Goal: Task Accomplishment & Management: Use online tool/utility

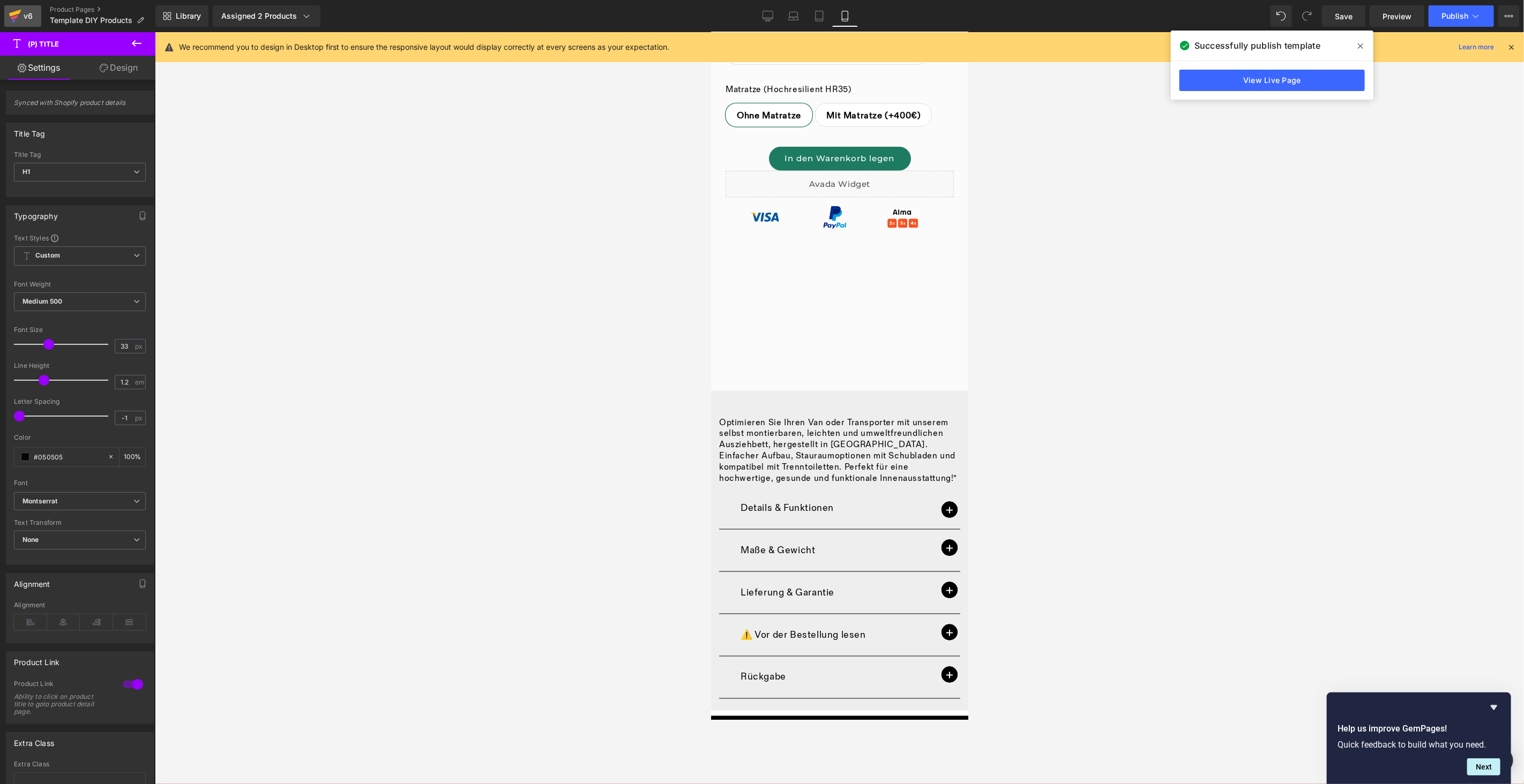
click at [27, 18] on div "v6" at bounding box center [28, 16] width 14 height 14
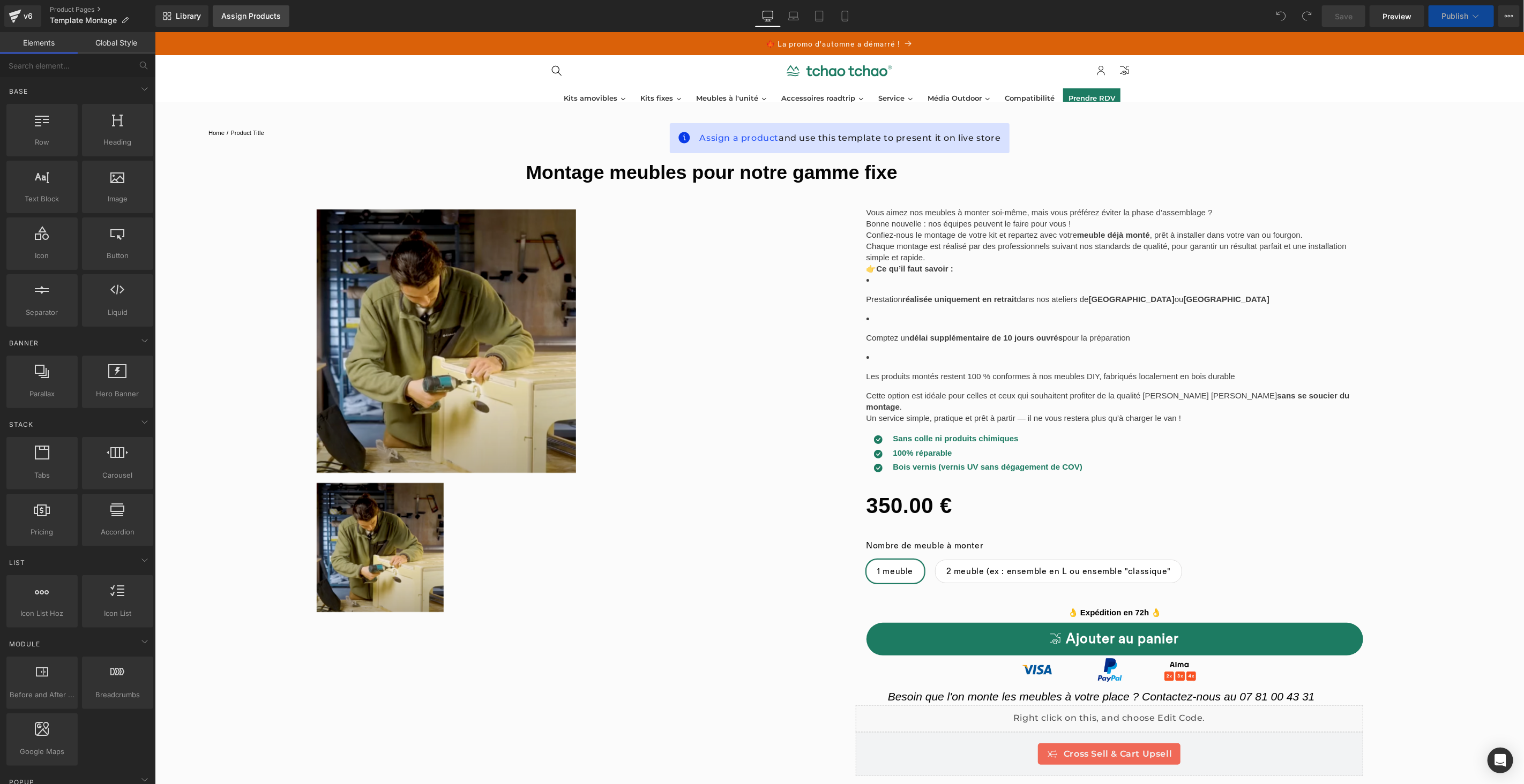
click at [243, 20] on div "Assign Products" at bounding box center [251, 16] width 60 height 8
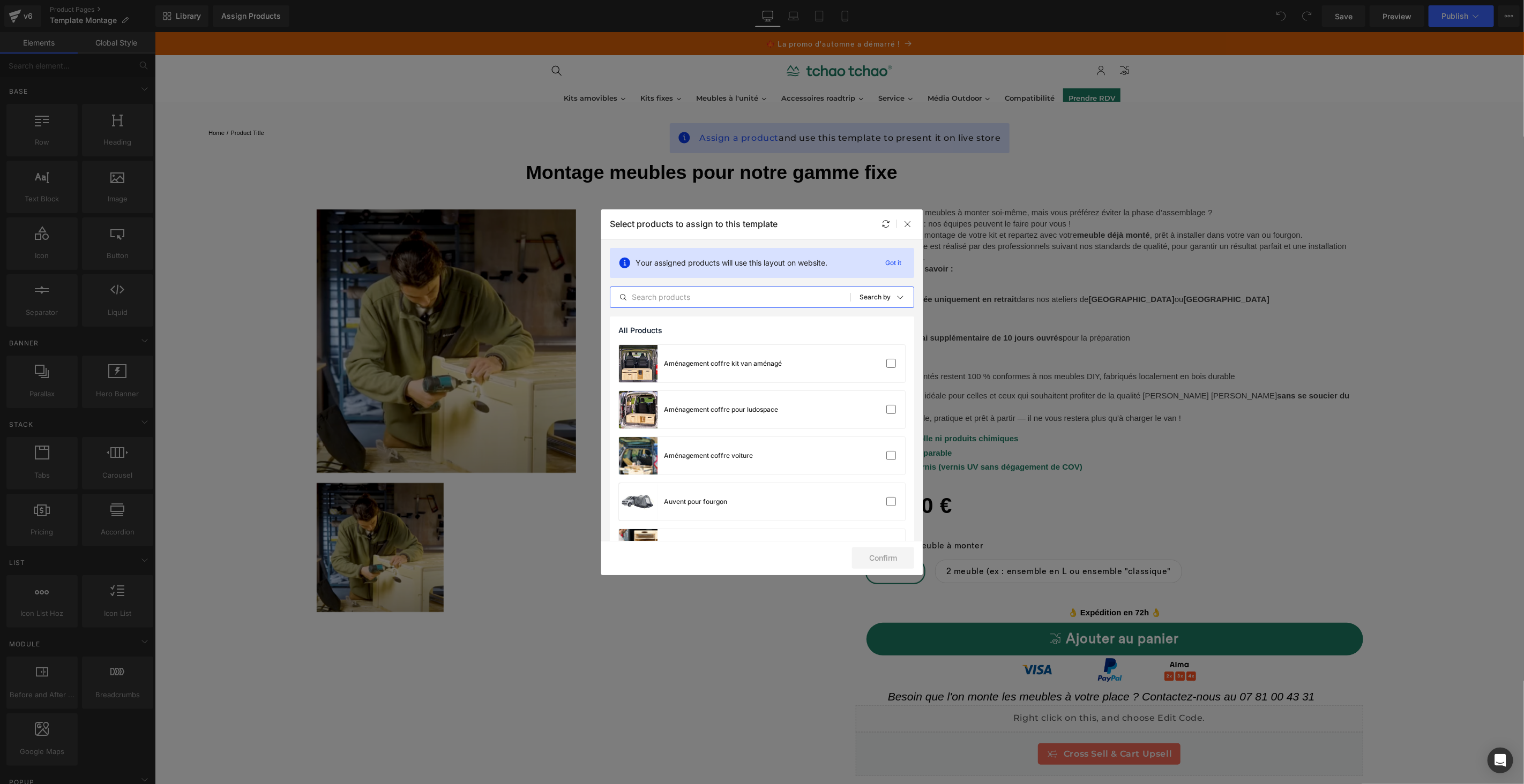
click at [706, 291] on input "text" at bounding box center [731, 297] width 240 height 13
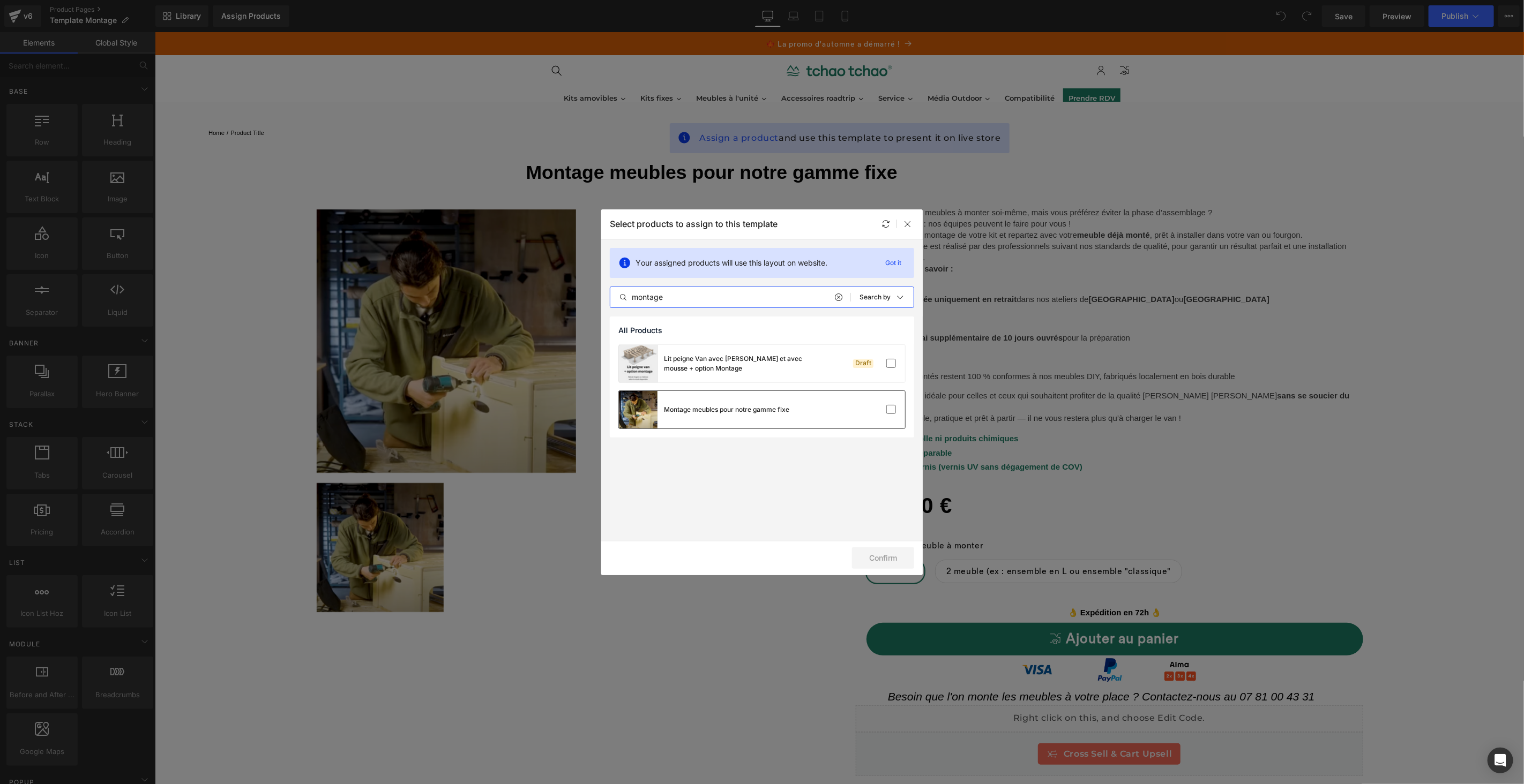
type input "montage"
click at [785, 403] on div "Montage meubles pour notre gamme fixe" at bounding box center [704, 409] width 170 height 37
click at [896, 555] on button "Confirm" at bounding box center [883, 558] width 62 height 21
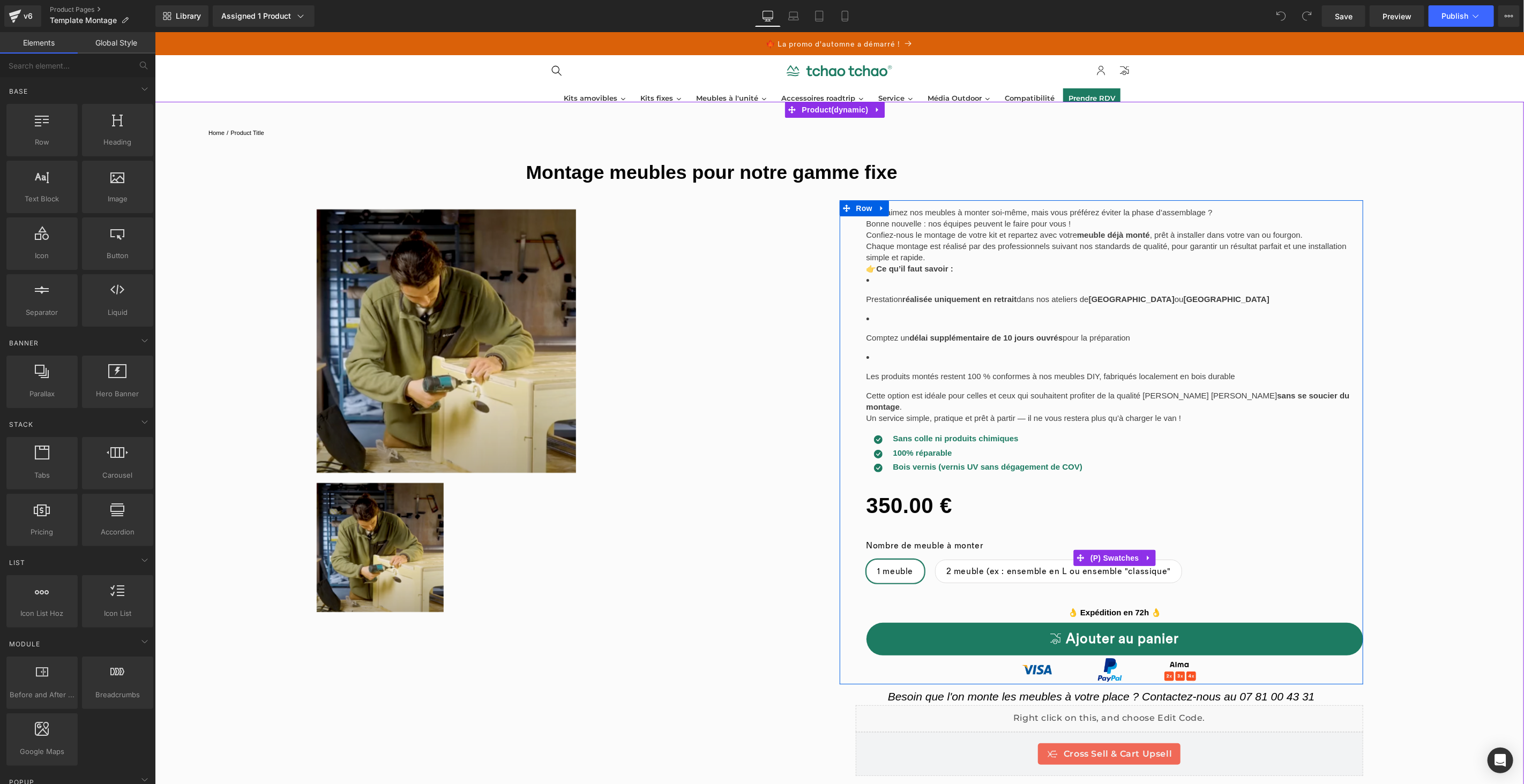
click at [1021, 560] on span "2 meuble (ex : ensemble en L ou ensemble "classique"" at bounding box center [1058, 571] width 225 height 22
drag, startPoint x: 882, startPoint y: 557, endPoint x: 890, endPoint y: 558, distance: 8.1
click at [882, 560] on span "1 meuble" at bounding box center [895, 571] width 36 height 22
click at [1029, 560] on span "2 meuble (ex : ensemble en L ou ensemble "classique"" at bounding box center [1058, 571] width 225 height 22
click at [981, 260] on p "Confiez-nous le montage de votre kit et repartez avec votre meuble déjà monté ,…" at bounding box center [1115, 245] width 498 height 34
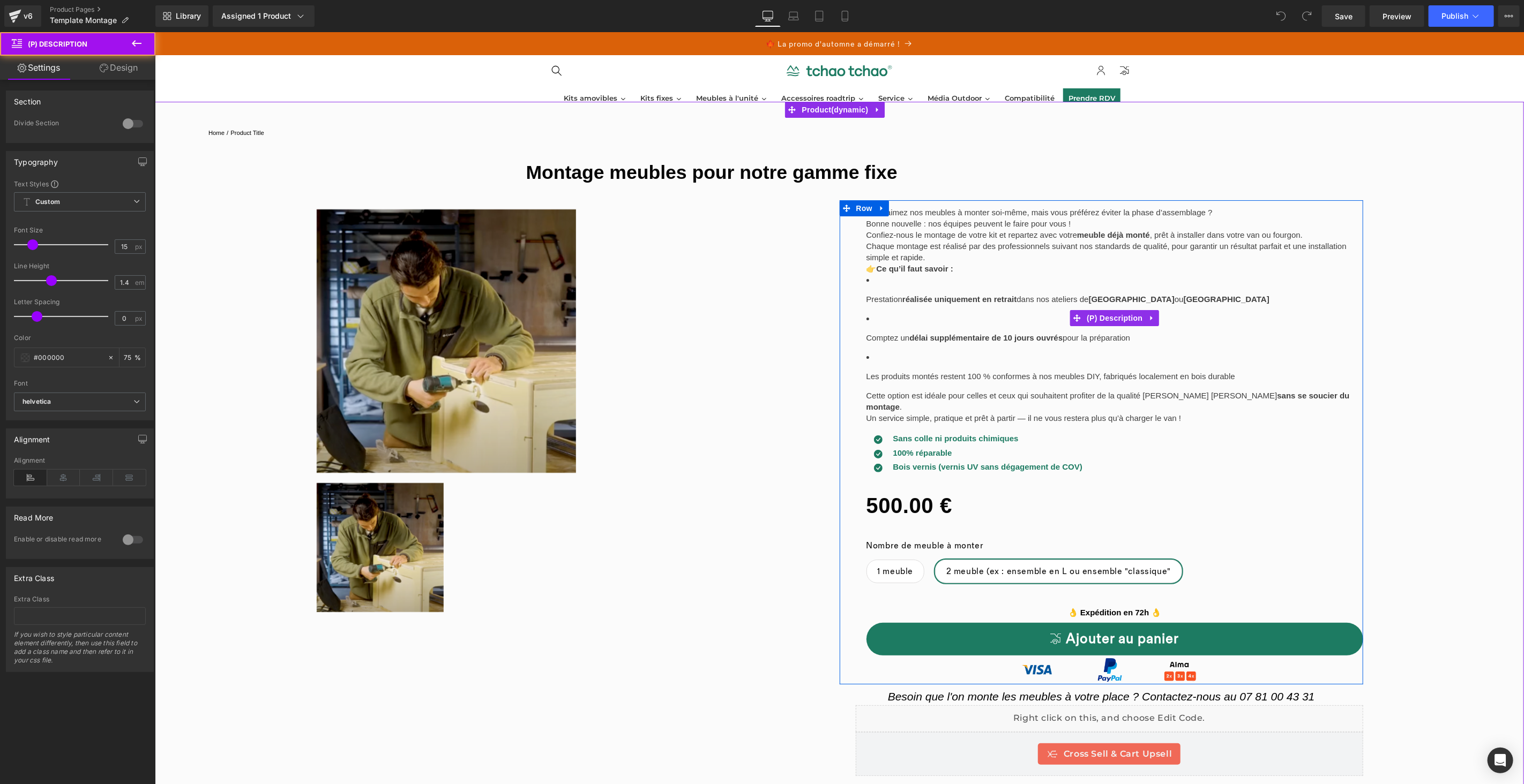
click at [866, 301] on p "Prestation réalisée uniquement en retrait dans nos ateliers de Angers ou Valence" at bounding box center [1115, 298] width 498 height 11
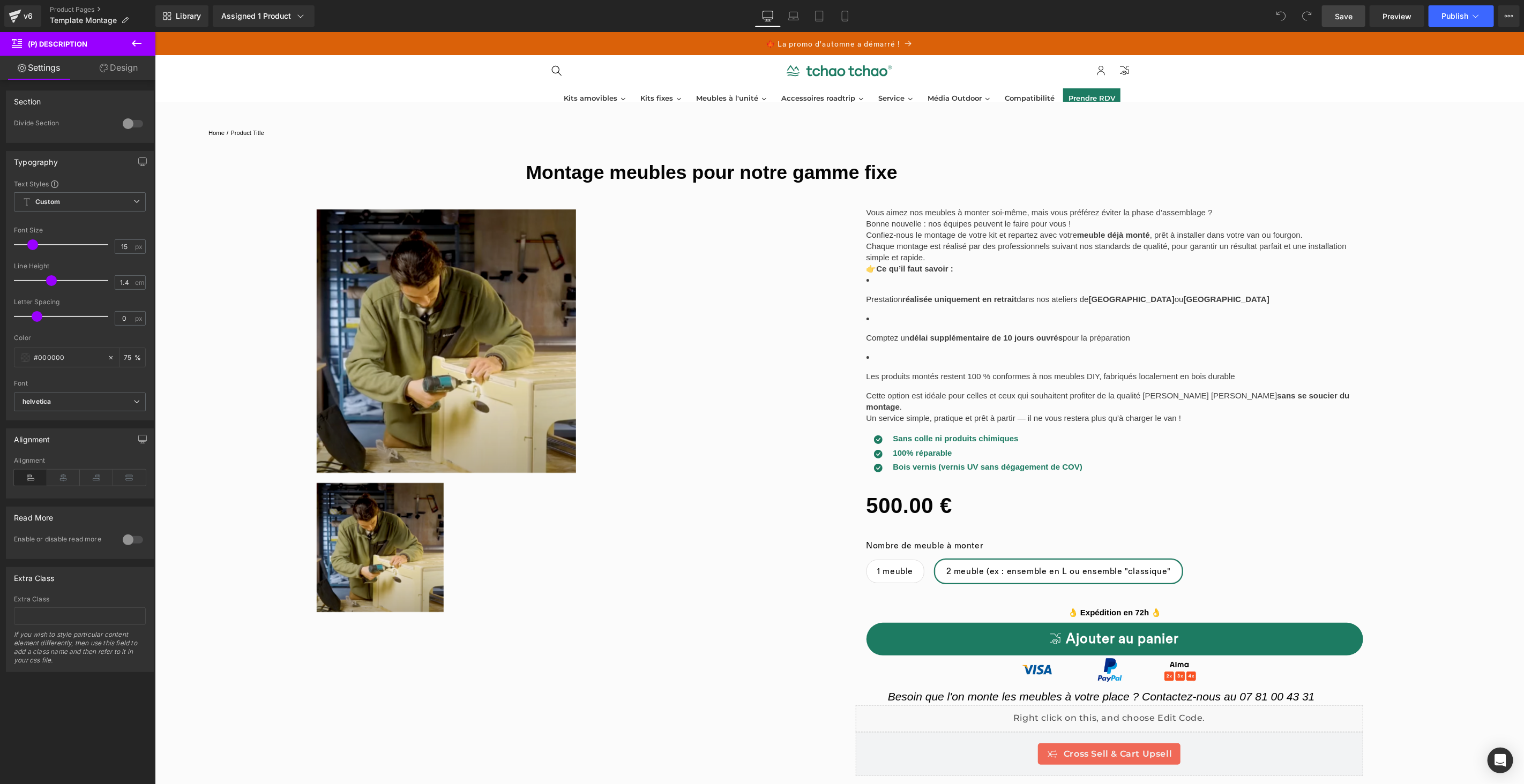
drag, startPoint x: 1357, startPoint y: 18, endPoint x: 1386, endPoint y: 18, distance: 29.0
click at [1357, 18] on link "Save" at bounding box center [1344, 16] width 43 height 21
click at [1395, 17] on span "Preview" at bounding box center [1397, 16] width 29 height 11
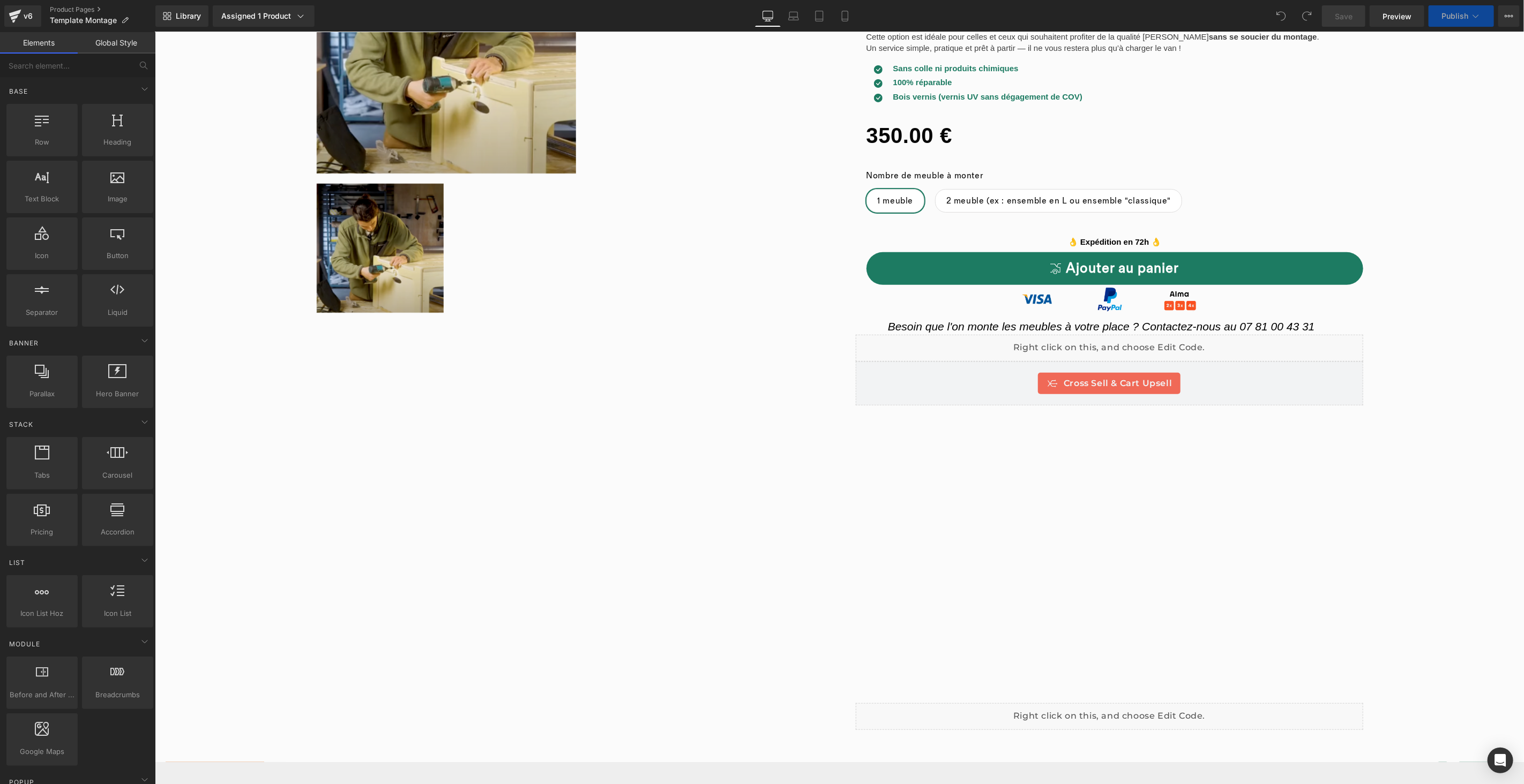
scroll to position [231, 0]
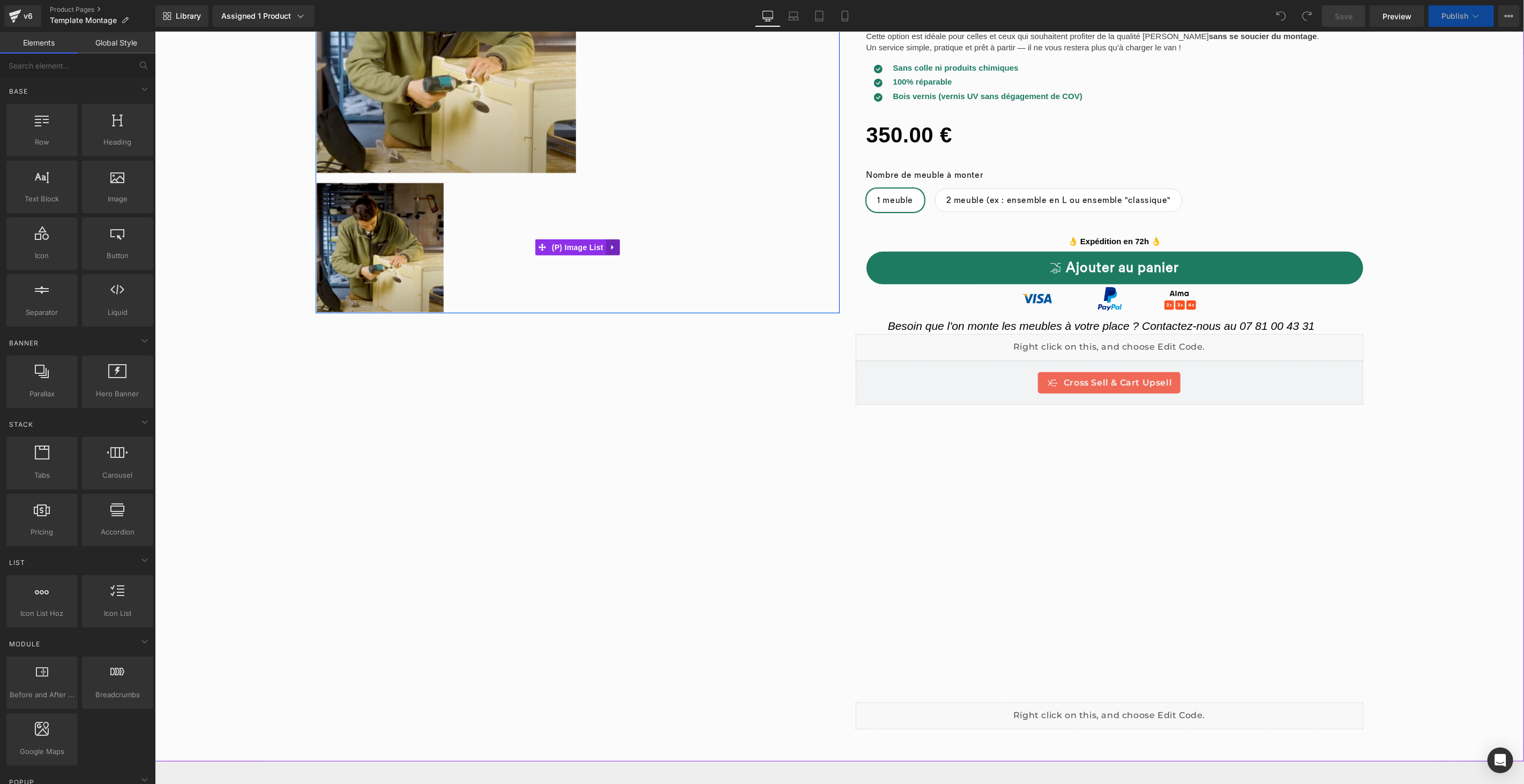
click at [609, 249] on icon at bounding box center [612, 247] width 8 height 8
click at [616, 248] on icon at bounding box center [619, 247] width 8 height 8
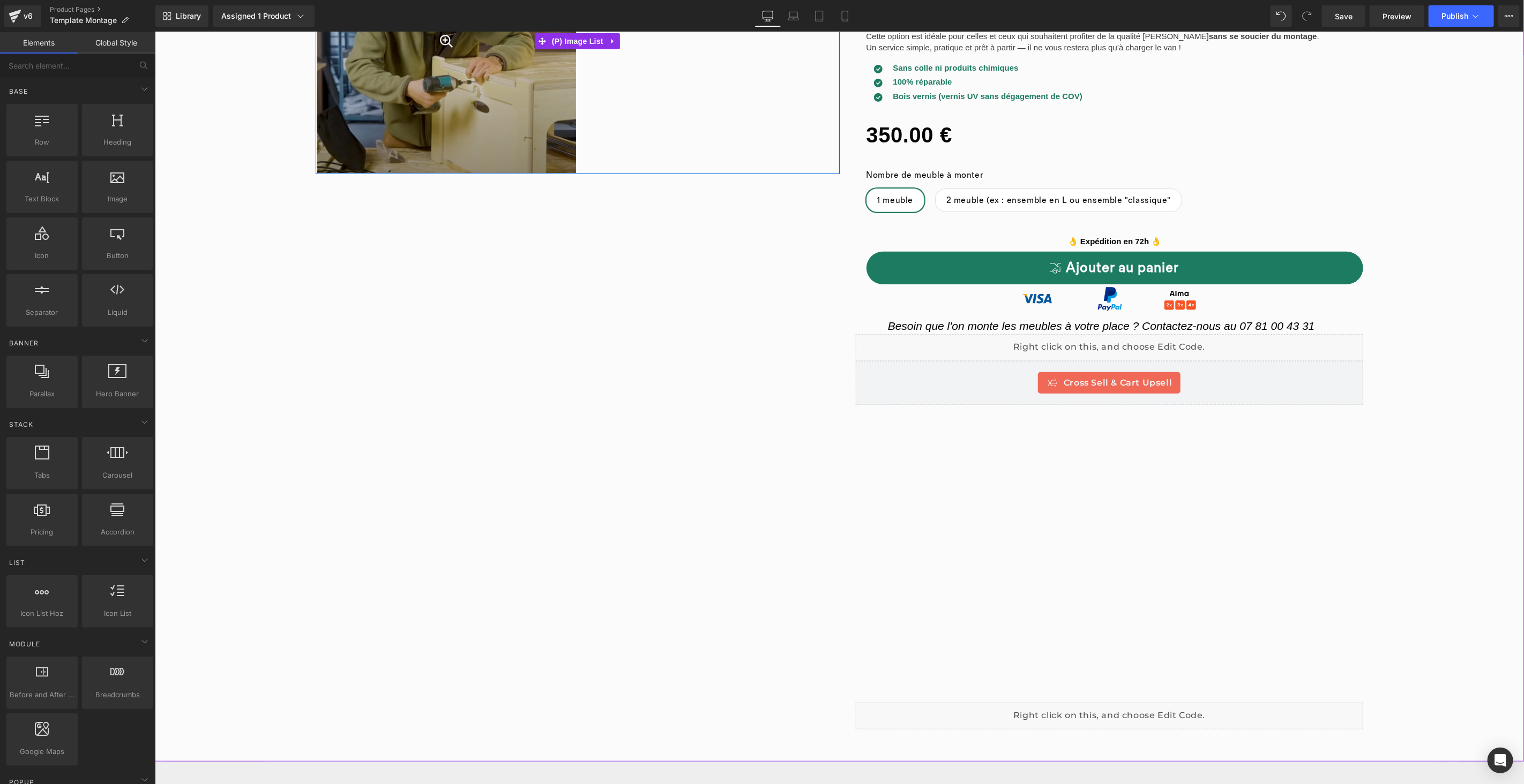
click at [518, 118] on div at bounding box center [445, 41] width 259 height 264
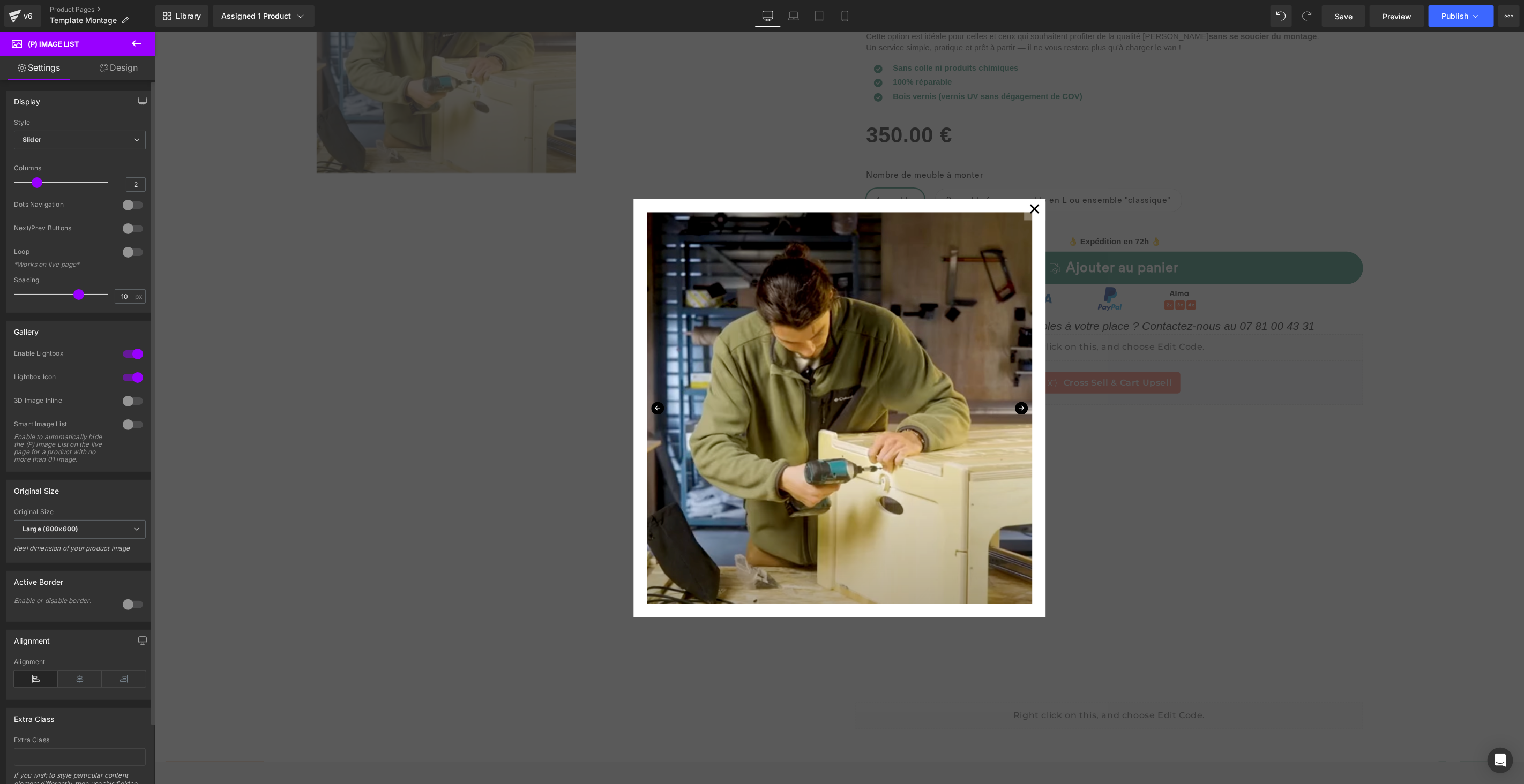
type input "1"
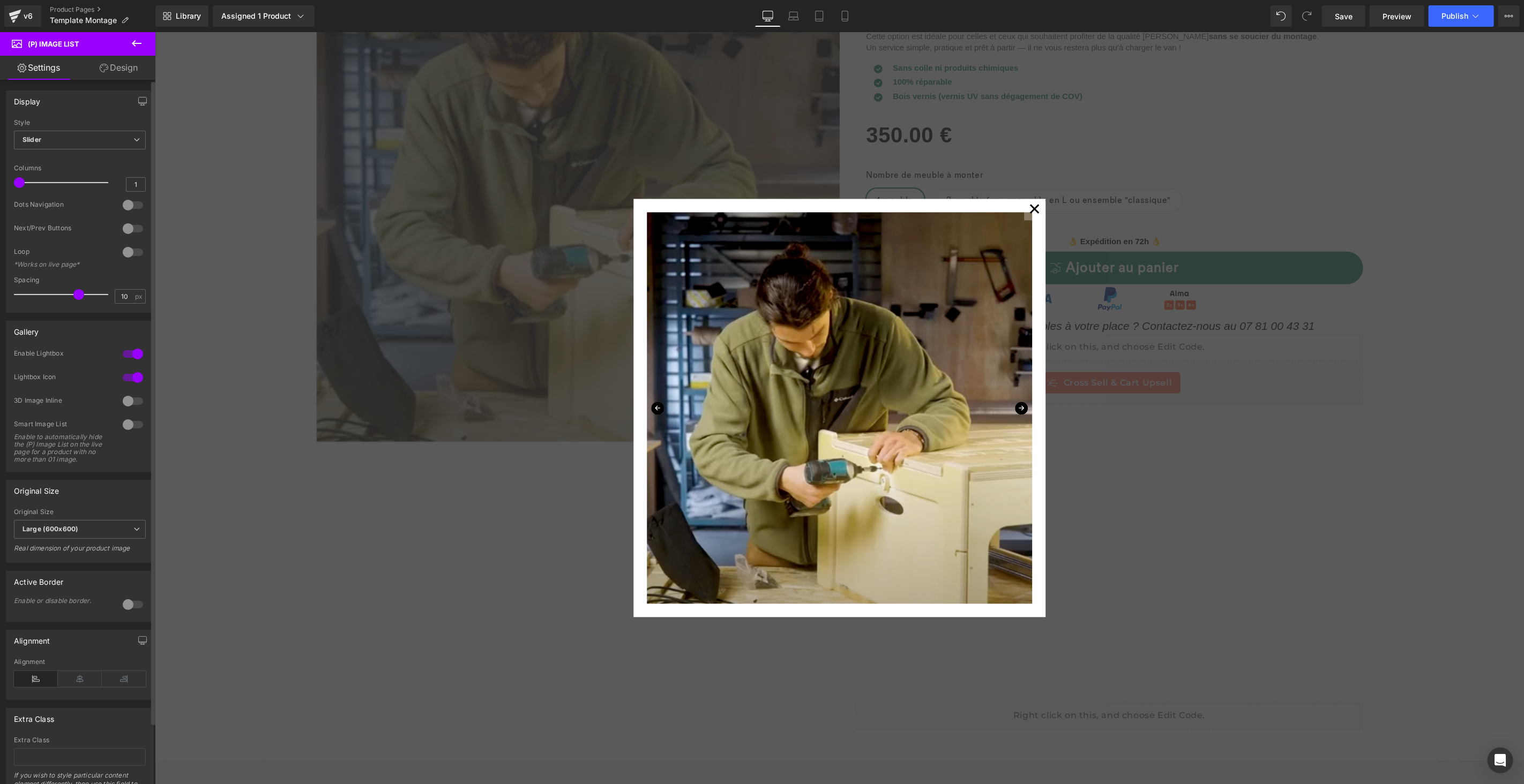
drag, startPoint x: 31, startPoint y: 182, endPoint x: 23, endPoint y: 182, distance: 8.0
click at [23, 182] on span at bounding box center [20, 183] width 11 height 11
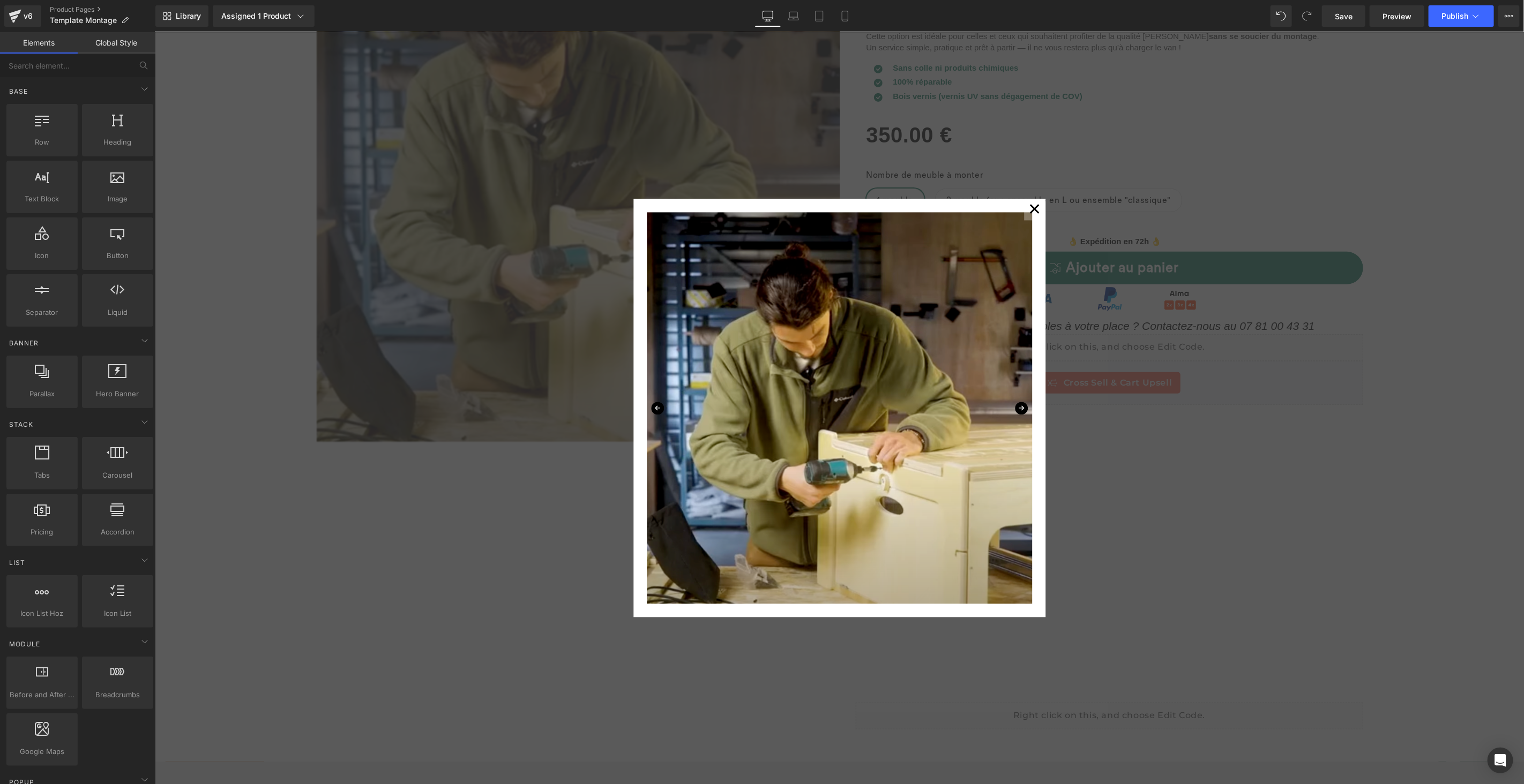
click at [1031, 213] on button "✕" at bounding box center [1034, 209] width 21 height 21
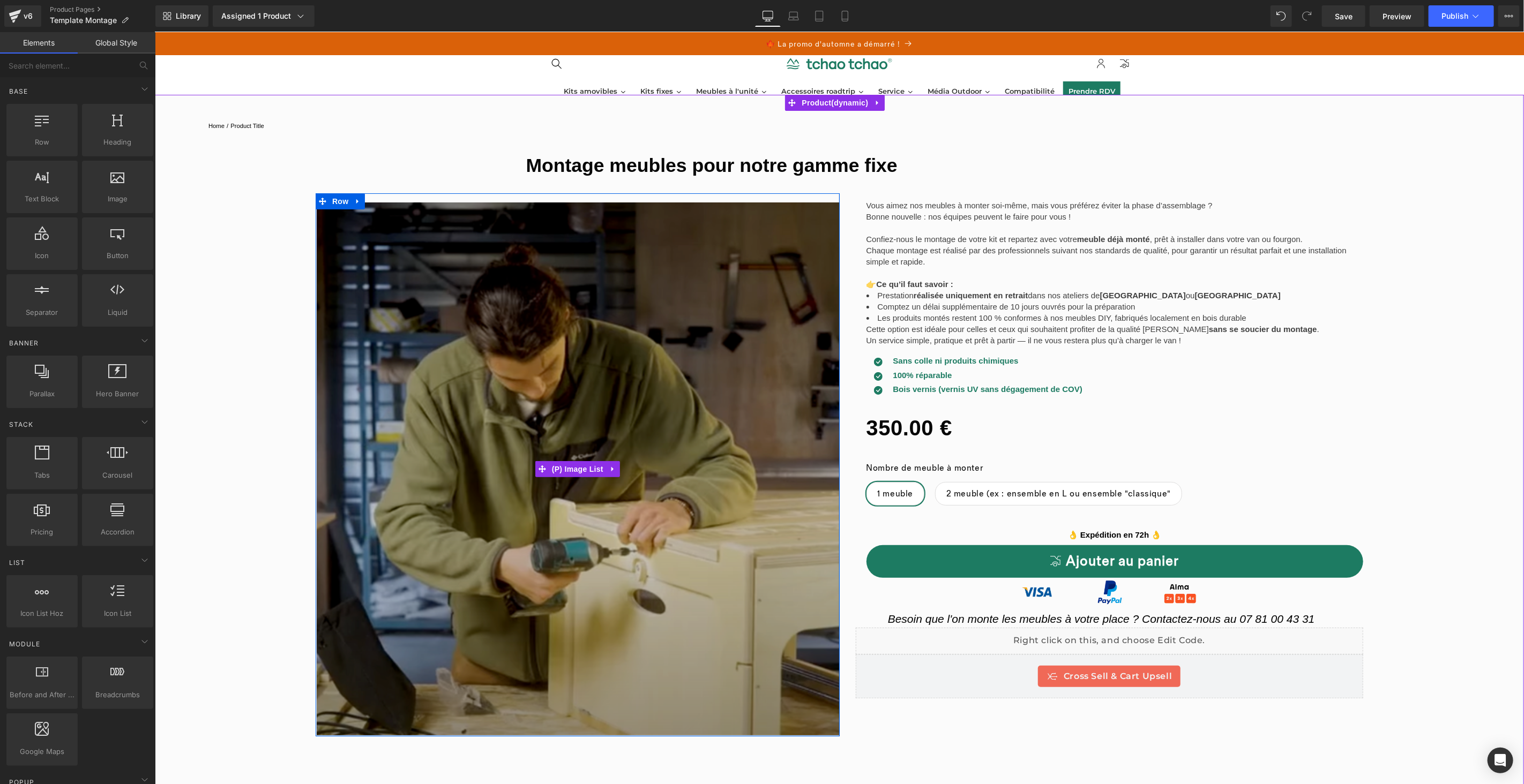
scroll to position [0, 0]
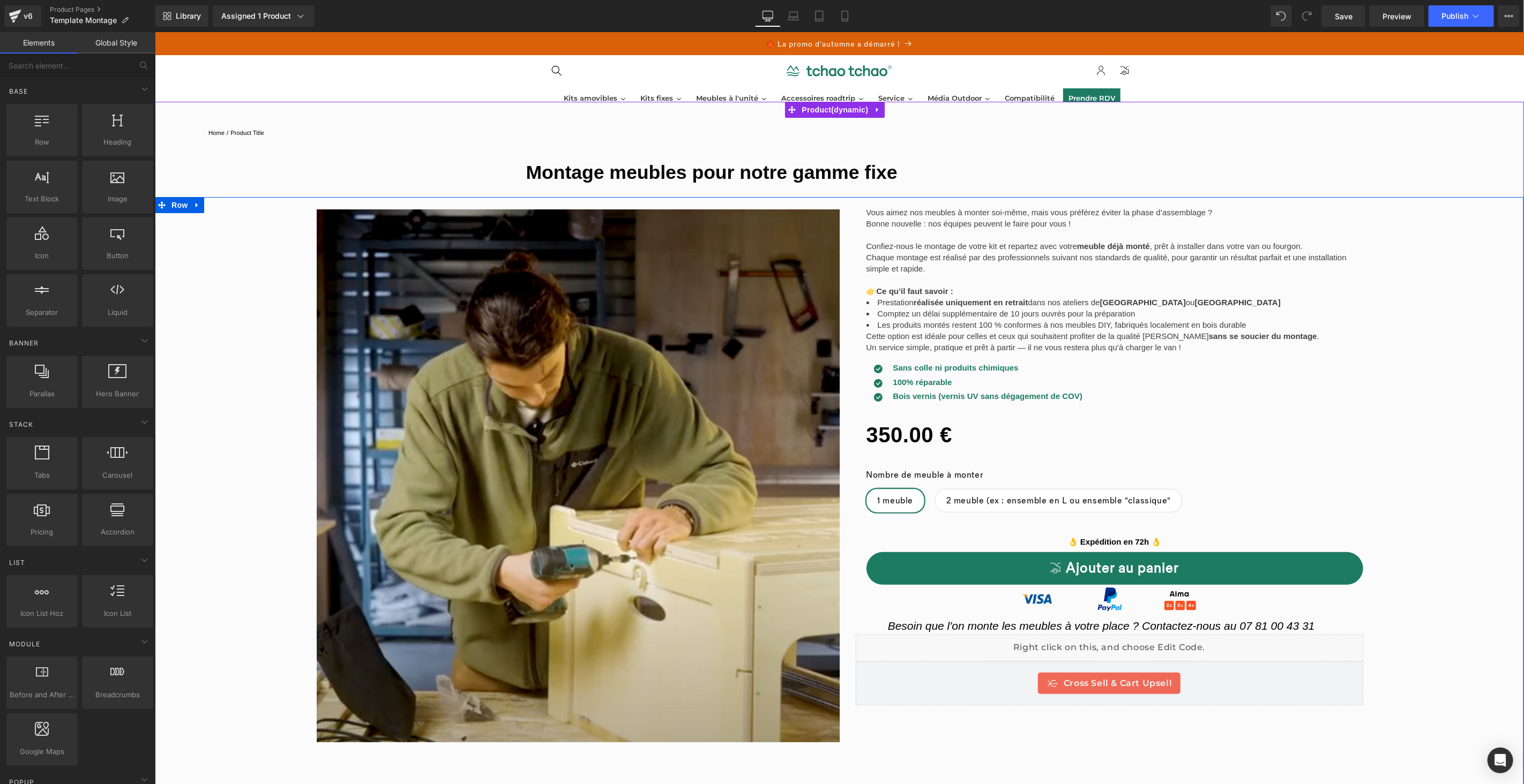
click at [1381, 408] on div "‹ › (P) Image List Row Vous aimez nos meubles à monter soi-même, mais vous préf…" at bounding box center [839, 615] width 1369 height 838
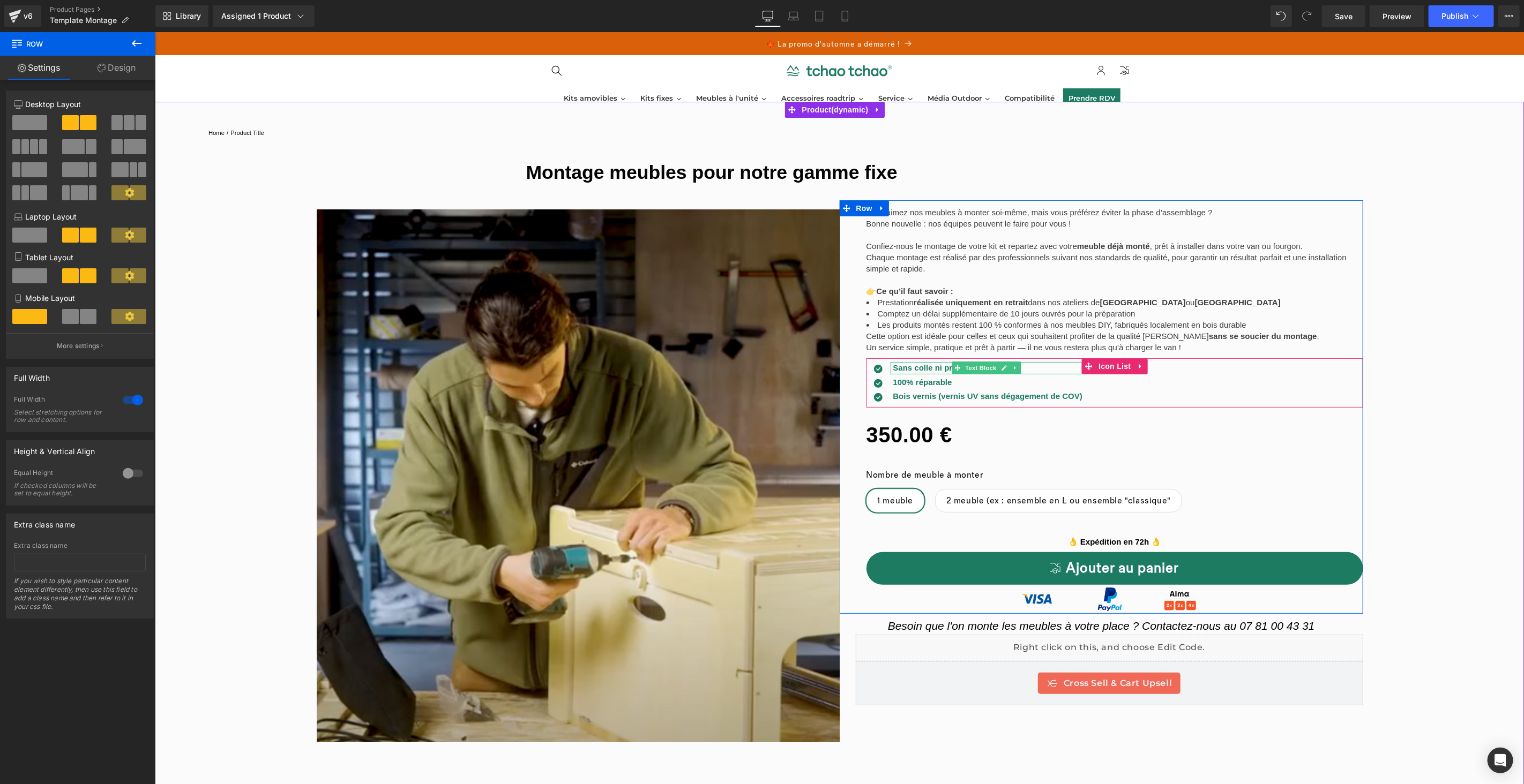
click at [1028, 366] on p "Sans colle ni produits chimiques" at bounding box center [987, 367] width 189 height 12
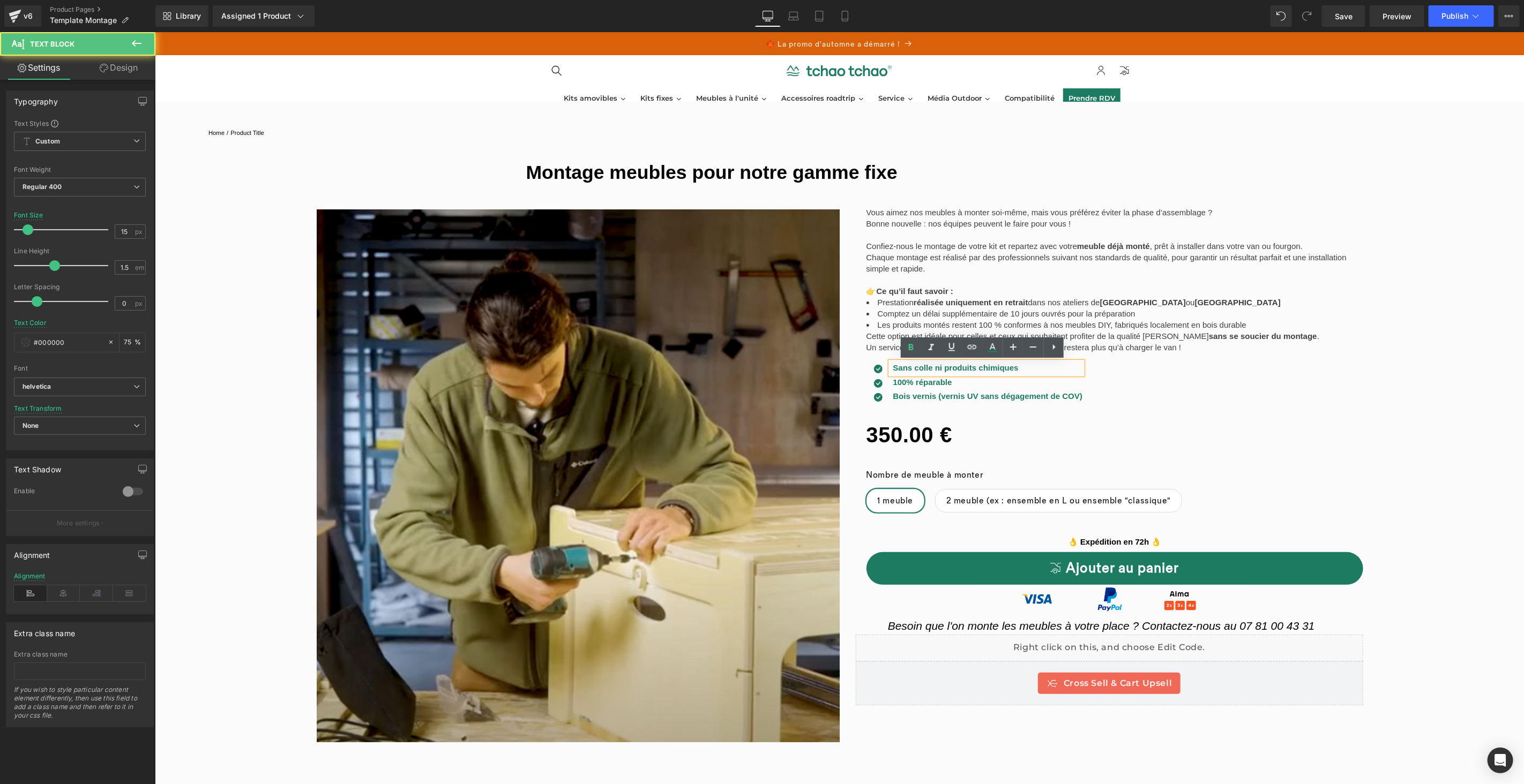
click at [1028, 366] on p "Sans colle ni produits chimiques" at bounding box center [987, 367] width 189 height 12
click at [973, 381] on div "100% réparable Text Block" at bounding box center [986, 382] width 192 height 12
click at [908, 383] on span "100% réparable" at bounding box center [922, 381] width 59 height 9
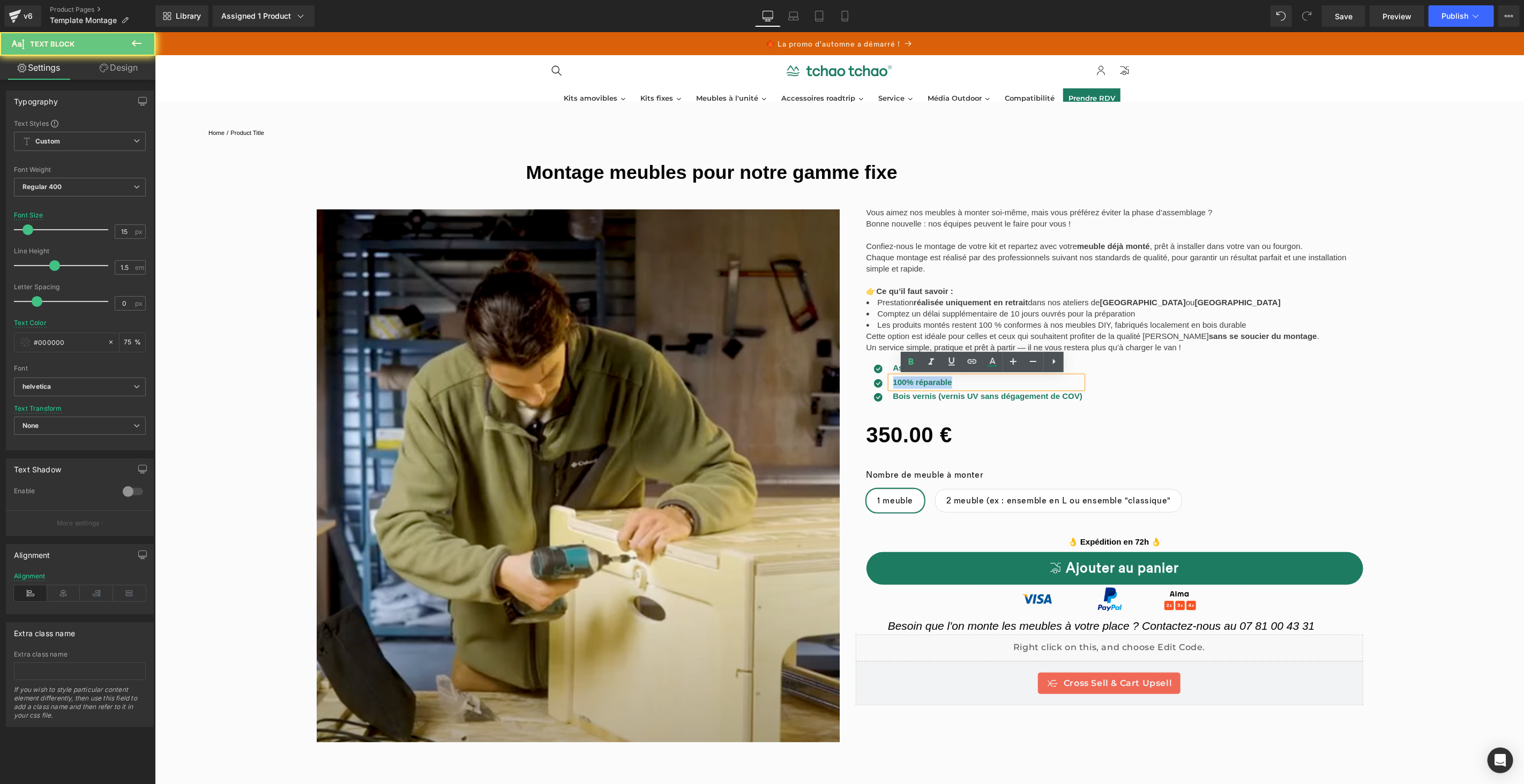
click at [908, 383] on span "100% réparable" at bounding box center [922, 381] width 59 height 9
click at [896, 382] on span "prêt à installer" at bounding box center [920, 381] width 55 height 9
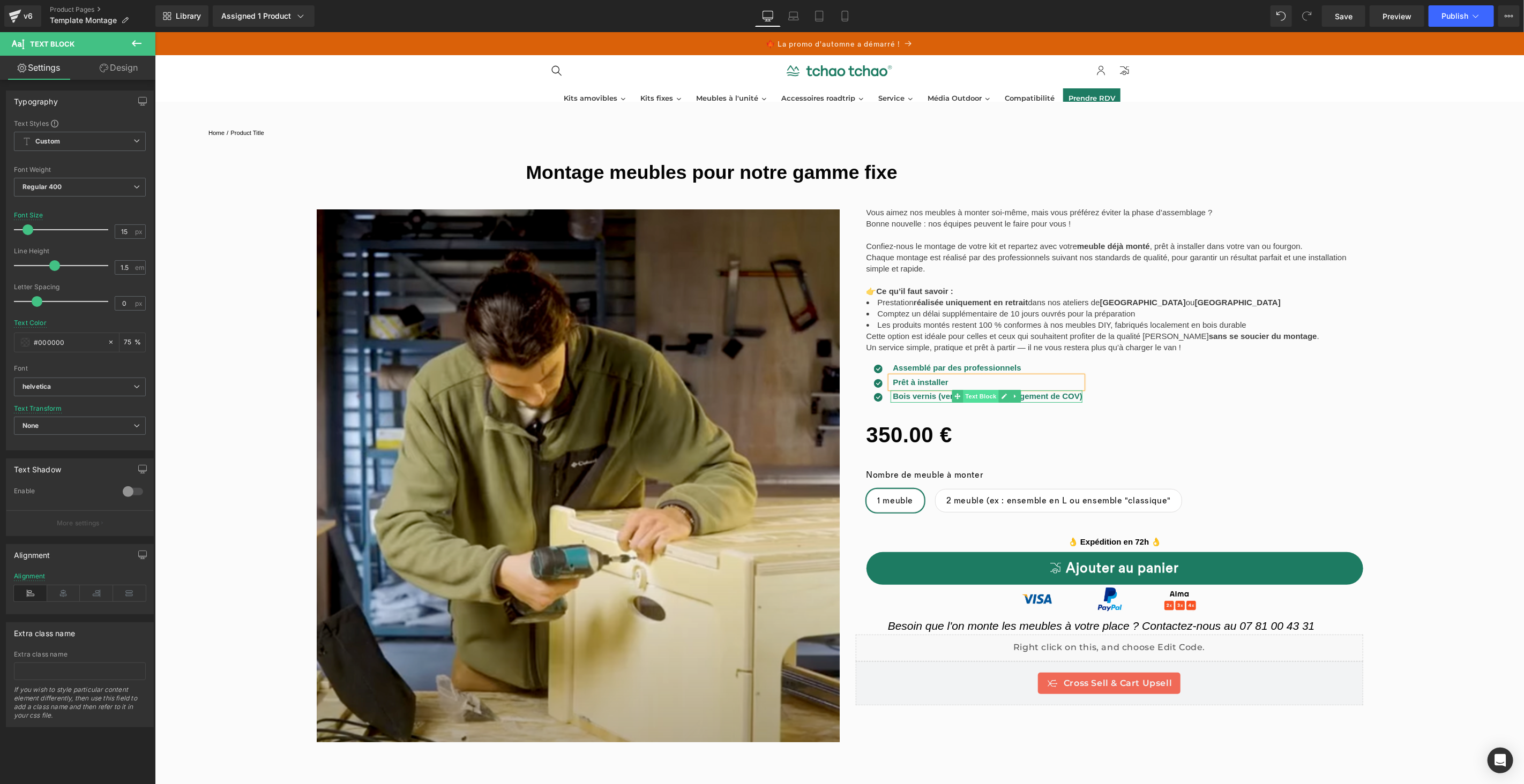
click at [961, 400] on div "Bois vernis (vernis UV sans dégagement de COV) Text Block" at bounding box center [986, 396] width 192 height 12
click at [1009, 397] on span "Bois vernis (vernis UV sans dégagement de COV)" at bounding box center [987, 395] width 189 height 9
click at [1147, 409] on div "Vous aimez nos meubles à monter soi-même, mais vous préférez éviter la phase d’…" at bounding box center [1115, 406] width 498 height 413
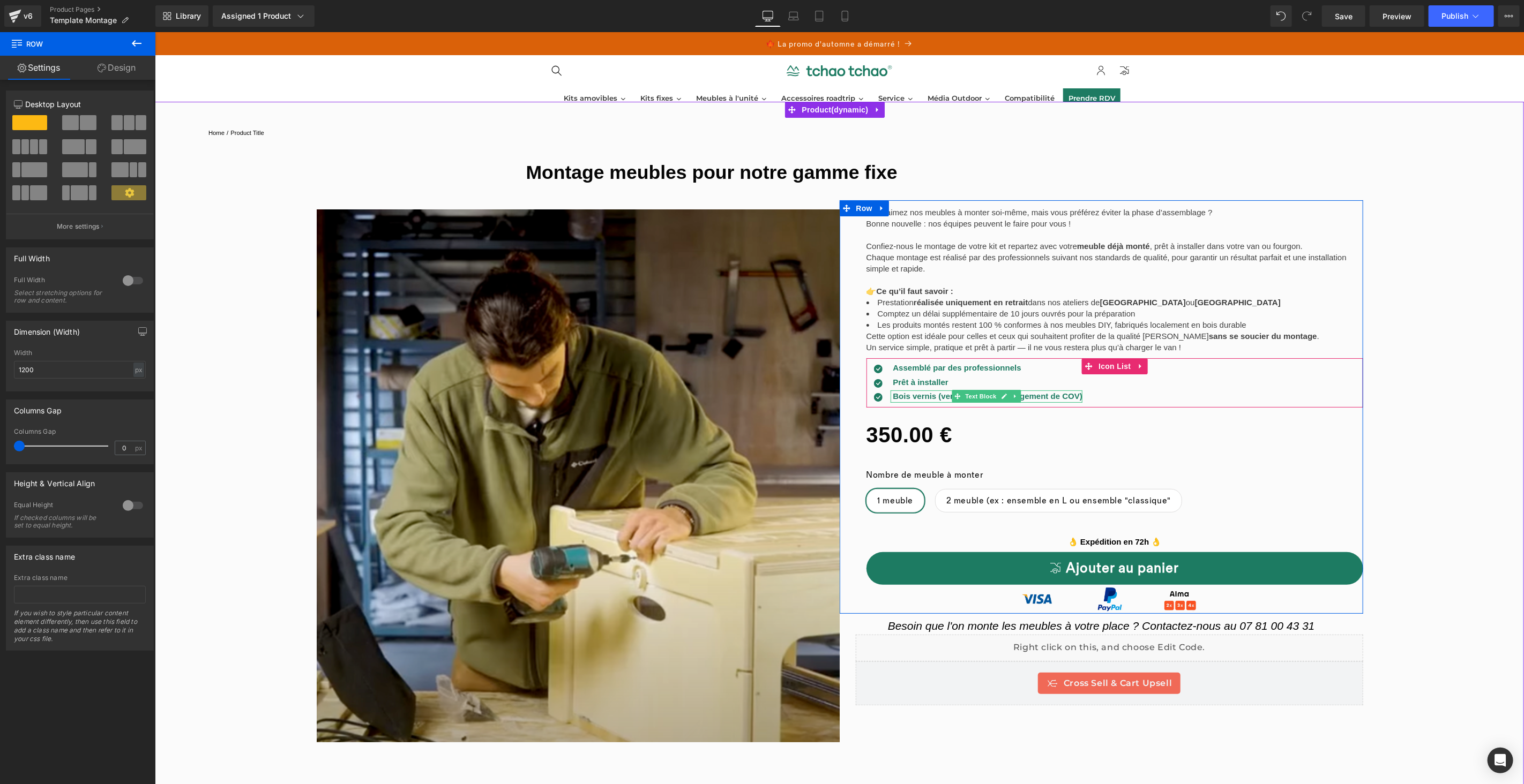
click at [1068, 396] on span "Bois vernis (vernis UV sans dégagement de COV)" at bounding box center [987, 395] width 189 height 9
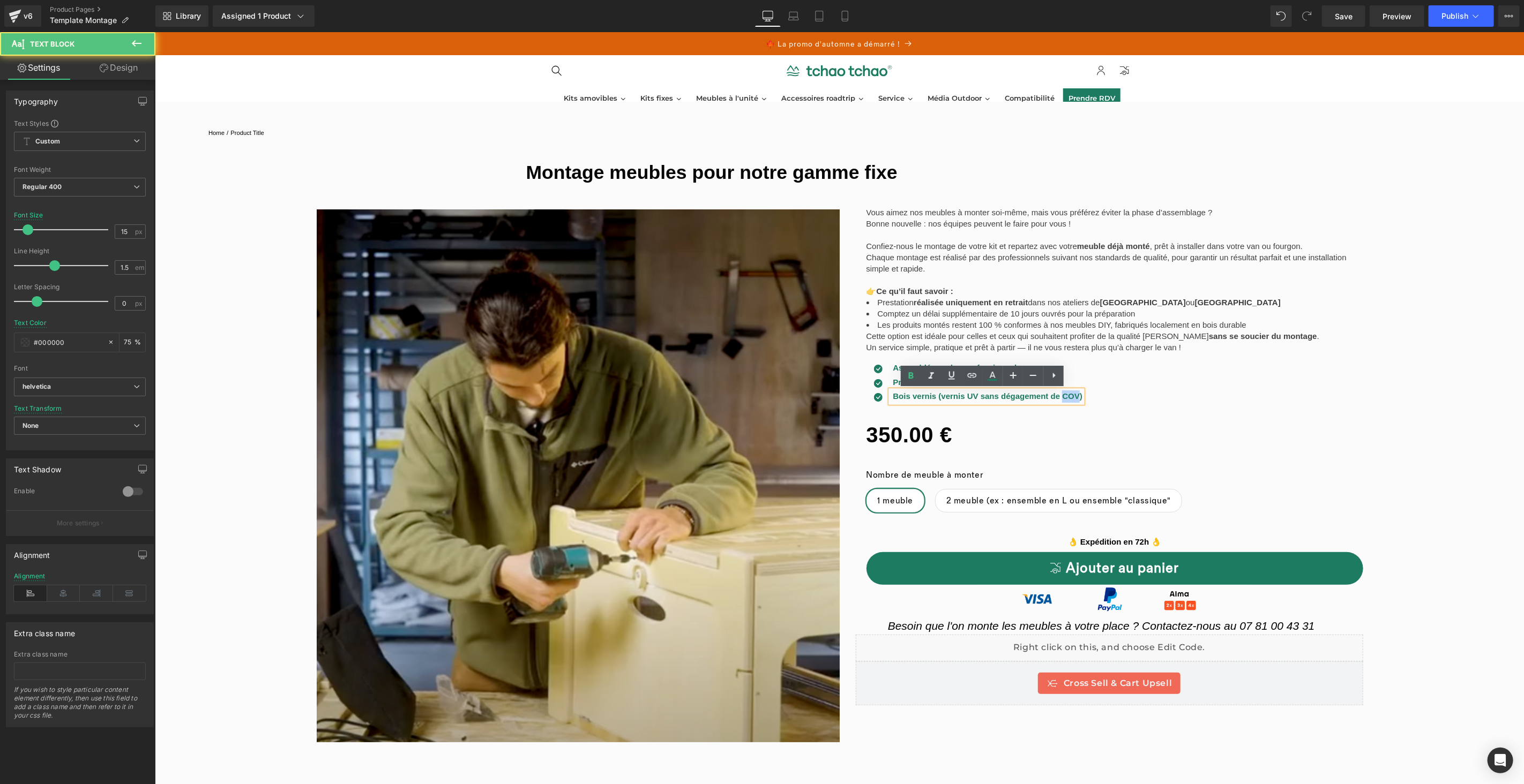
click at [1068, 396] on span "Bois vernis (vernis UV sans dégagement de COV)" at bounding box center [987, 395] width 189 height 9
click at [1171, 423] on div "0 € 350.00 €" at bounding box center [1115, 434] width 498 height 38
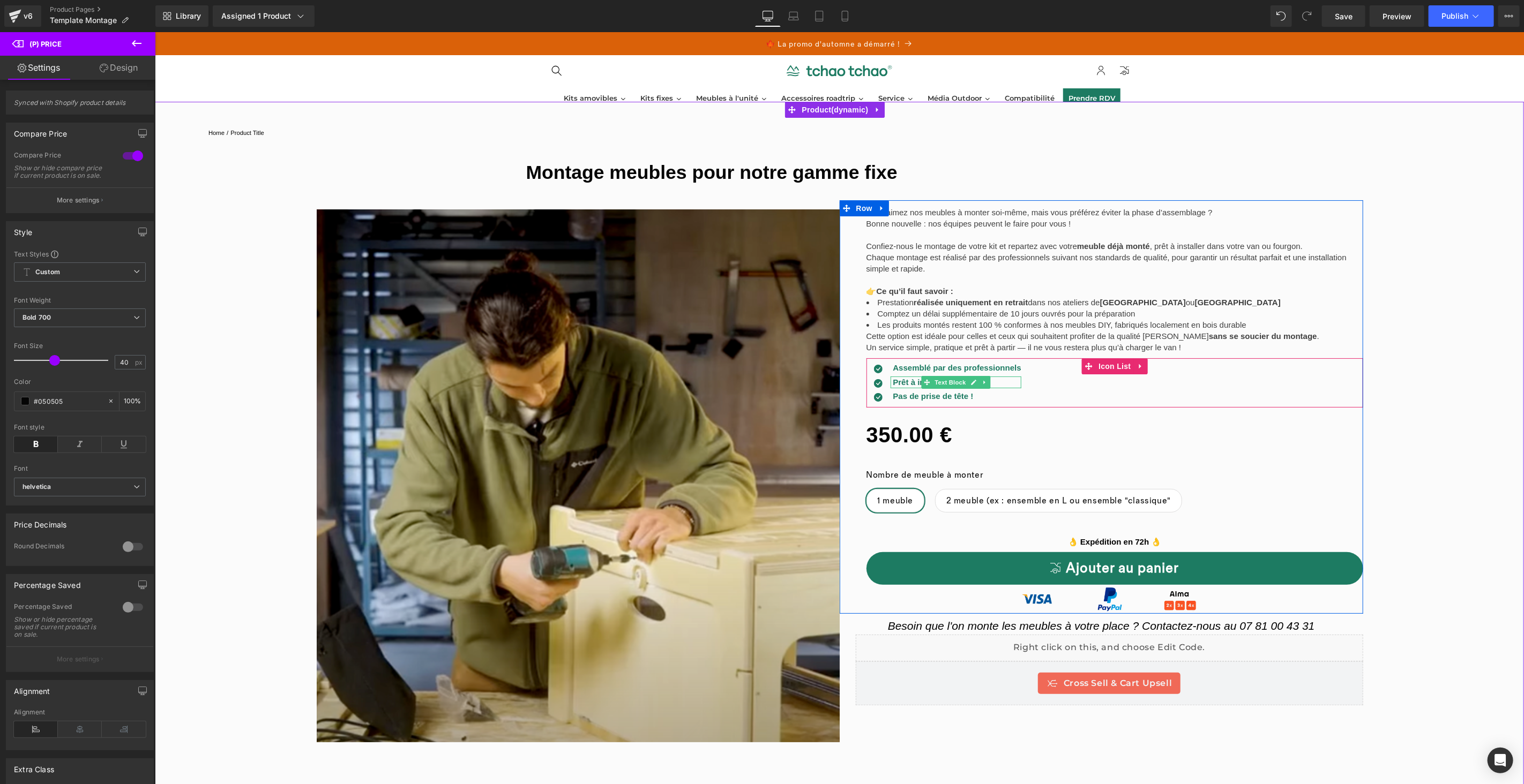
click at [979, 375] on link at bounding box center [984, 382] width 11 height 13
click at [1108, 281] on div "Vous aimez nos meubles à monter soi-même, mais vous préférez éviter la phase d’…" at bounding box center [1115, 282] width 498 height 151
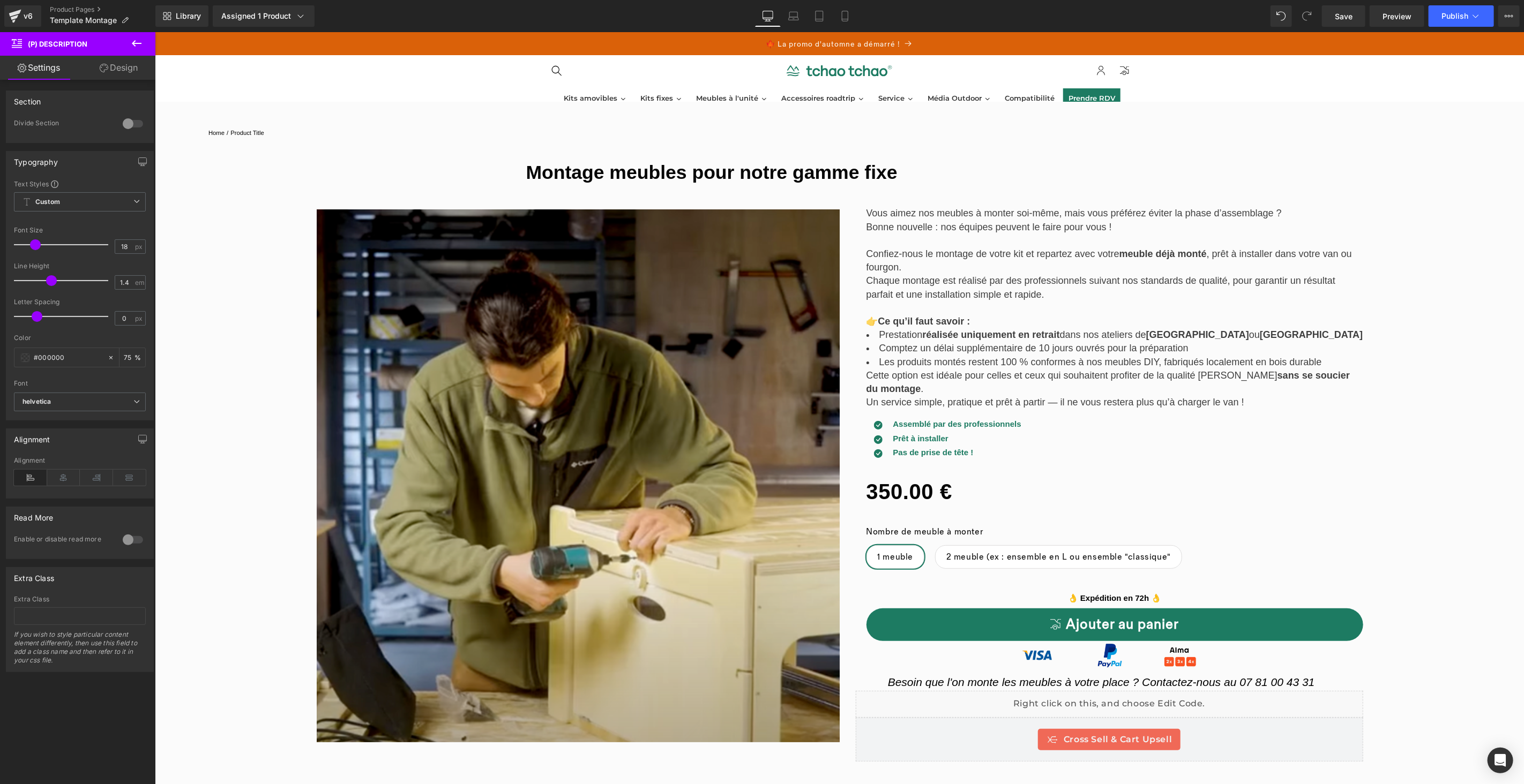
type input "17"
click at [37, 247] on span at bounding box center [34, 245] width 11 height 11
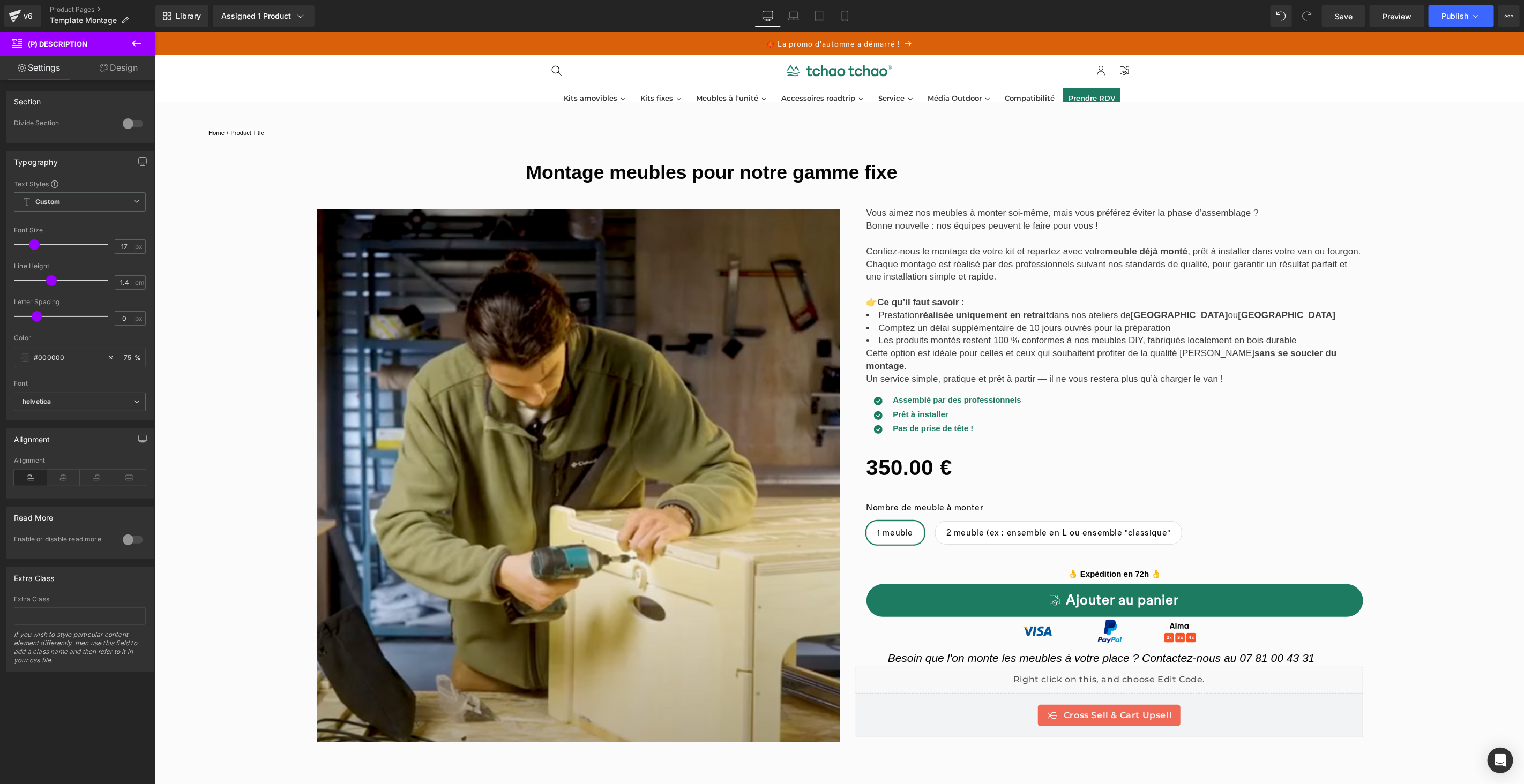
click at [937, 310] on strong "réalisée uniquement en retrait" at bounding box center [983, 315] width 130 height 10
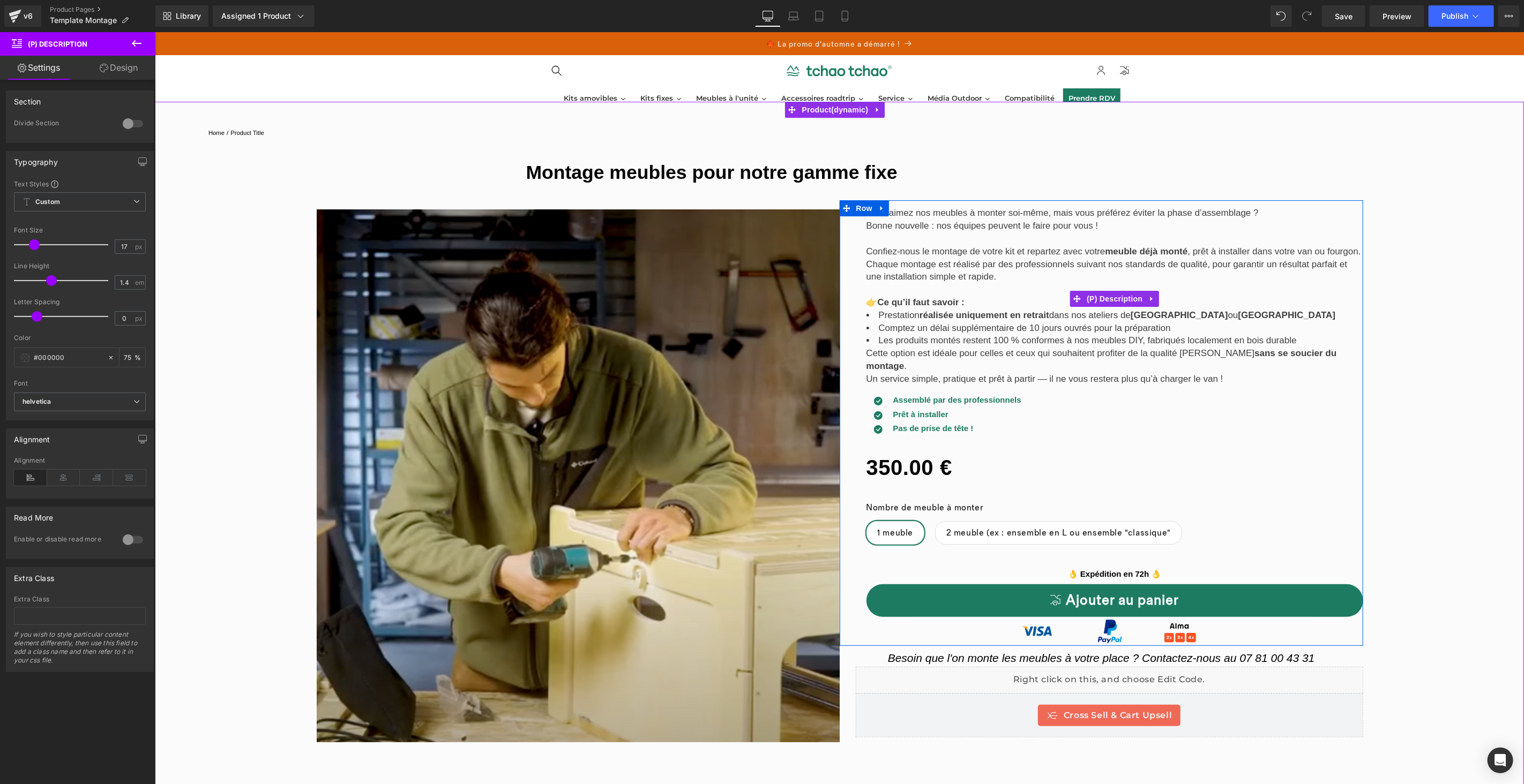
click at [968, 303] on p "👉 Ce qu’il faut savoir :" at bounding box center [1115, 302] width 498 height 13
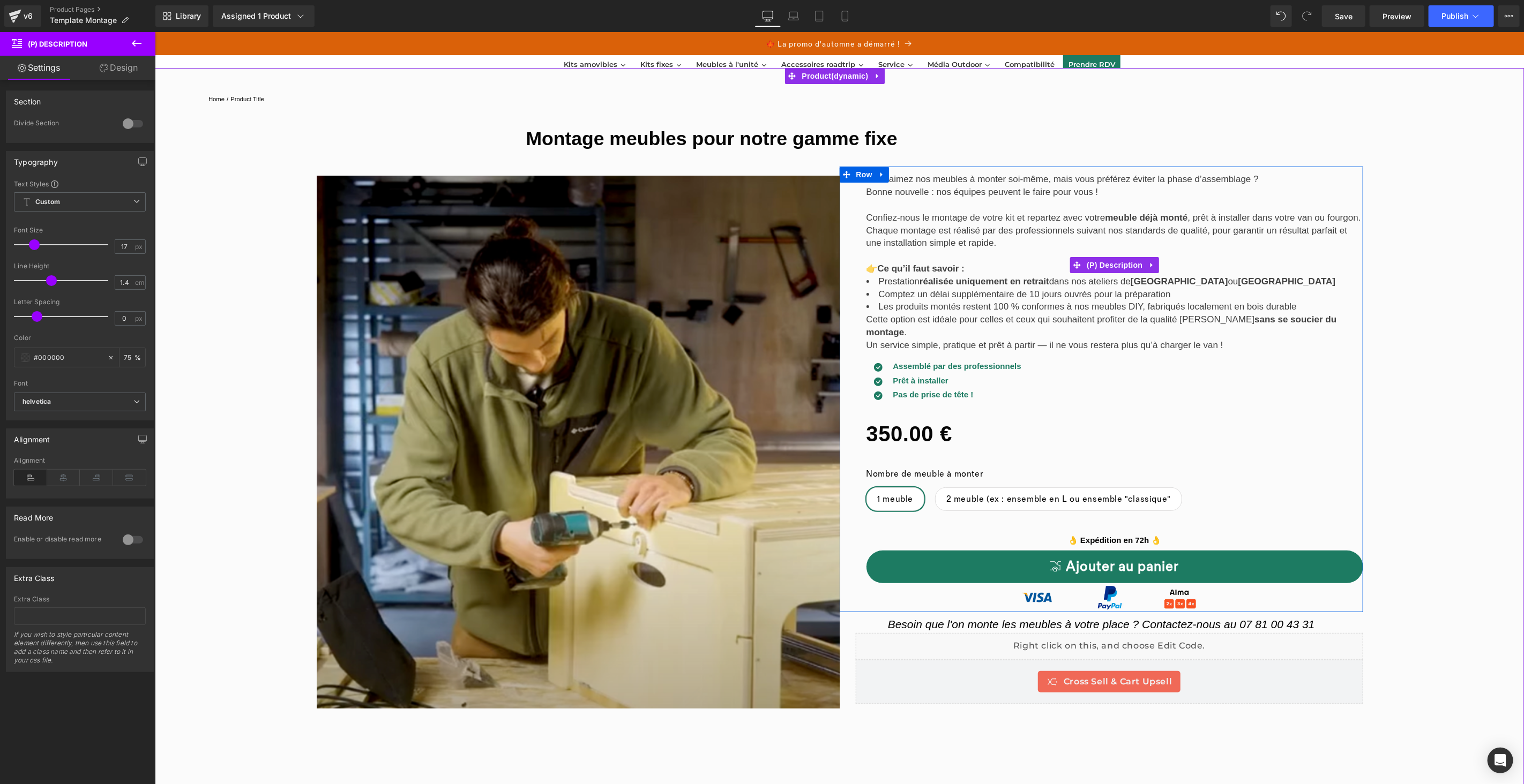
scroll to position [50, 0]
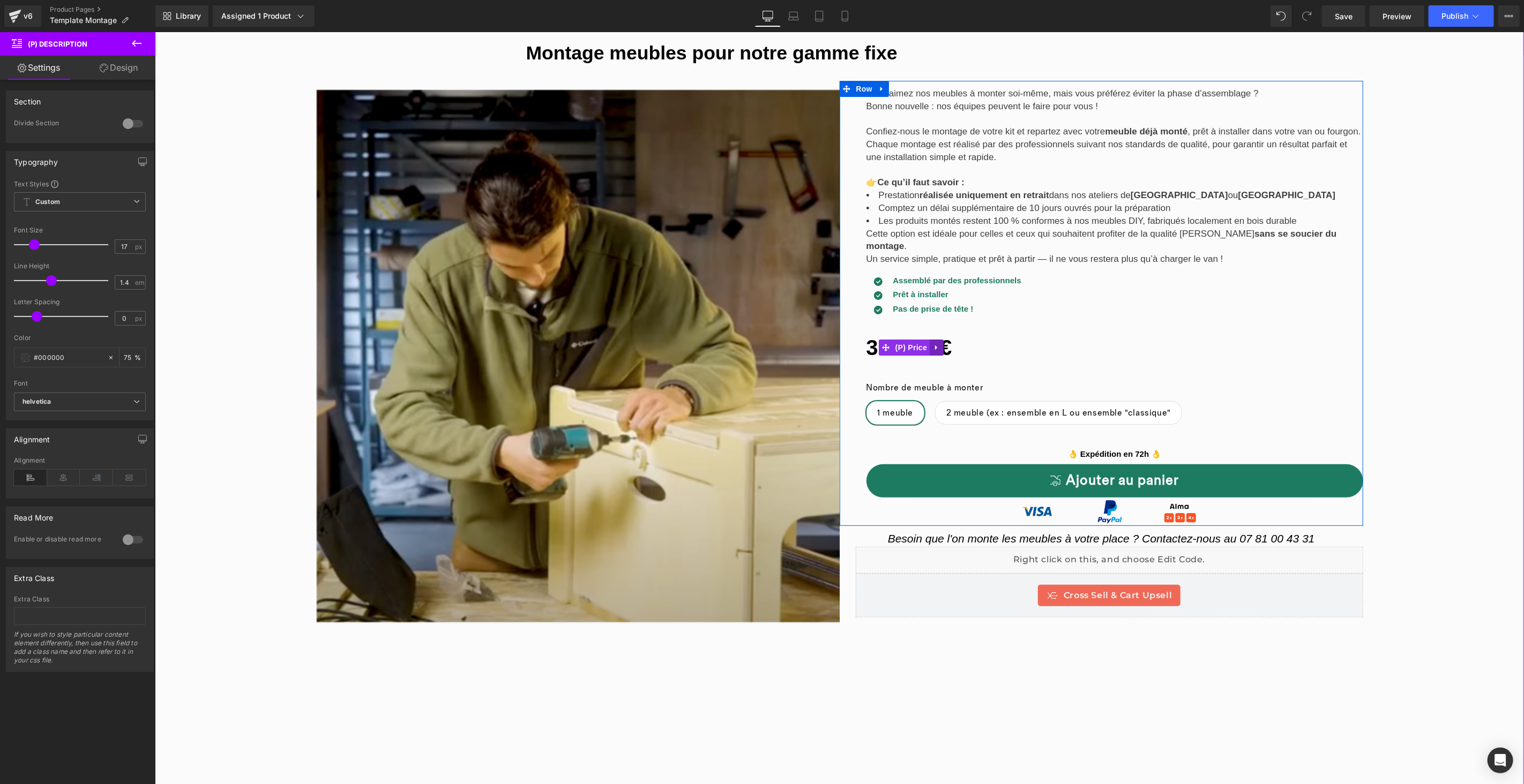
click at [936, 342] on link at bounding box center [937, 346] width 14 height 16
click at [1054, 367] on div "Nombre de meuble à monter 1 meuble 2 meuble (ex : ensemble en L ou ensemble "cl…" at bounding box center [1115, 399] width 498 height 66
click at [1142, 452] on icon at bounding box center [1142, 453] width 2 height 4
click at [1021, 448] on p "👌 Expédition en 72h 👌" at bounding box center [1115, 453] width 498 height 12
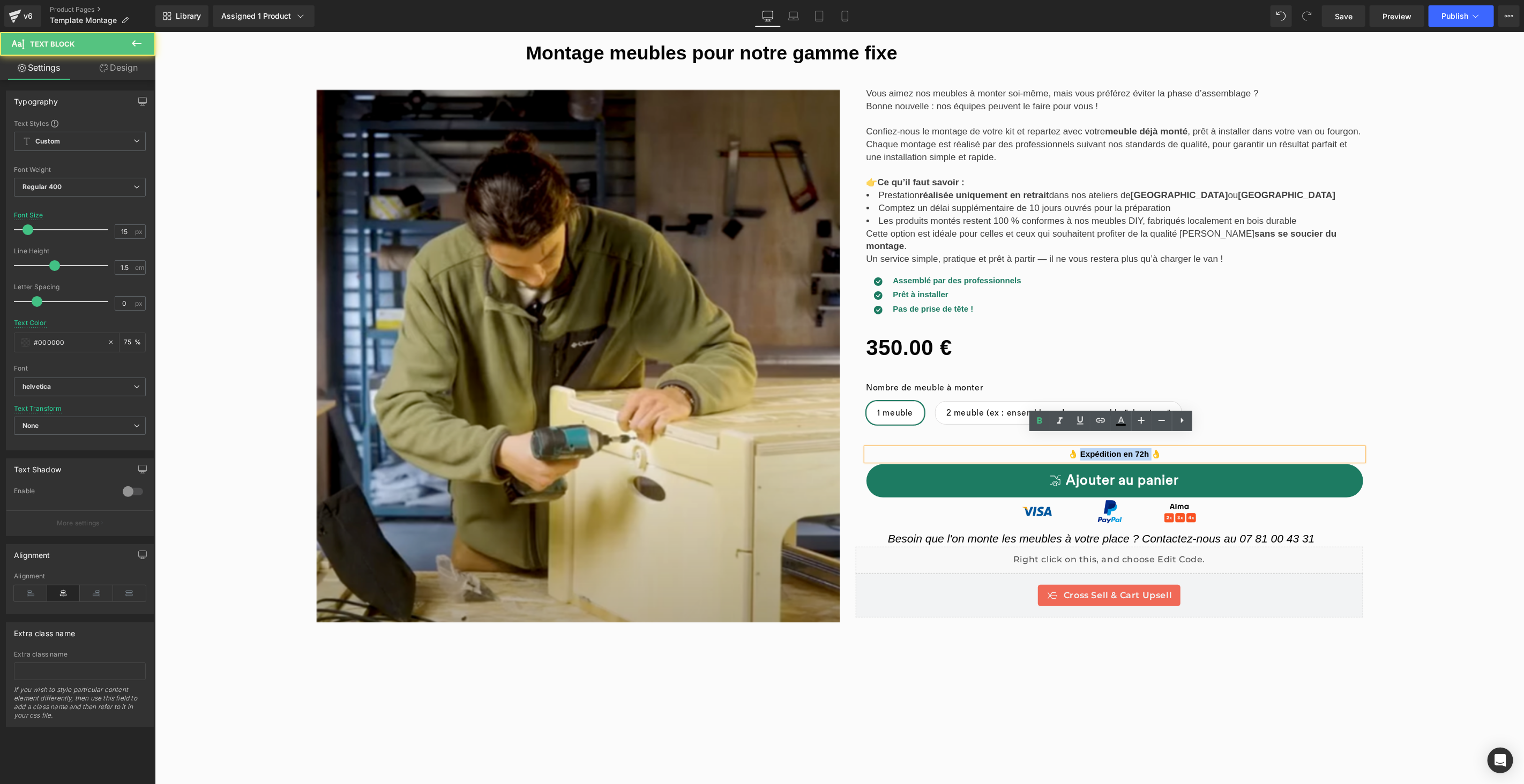
drag, startPoint x: 1148, startPoint y: 442, endPoint x: 1076, endPoint y: 438, distance: 72.1
click at [1076, 449] on strong "👌 Expédition en 72h 👌" at bounding box center [1114, 453] width 94 height 9
click at [1067, 449] on strong "👌 Prêt en 7 à 10 jours. on vous contact pour fixer le jour de retrait 👌" at bounding box center [1114, 453] width 267 height 9
click at [1129, 449] on strong "👌 Prêt en 7 à 10 jours. On vous contact pour fixer le jour de retrait 👌" at bounding box center [1115, 453] width 269 height 9
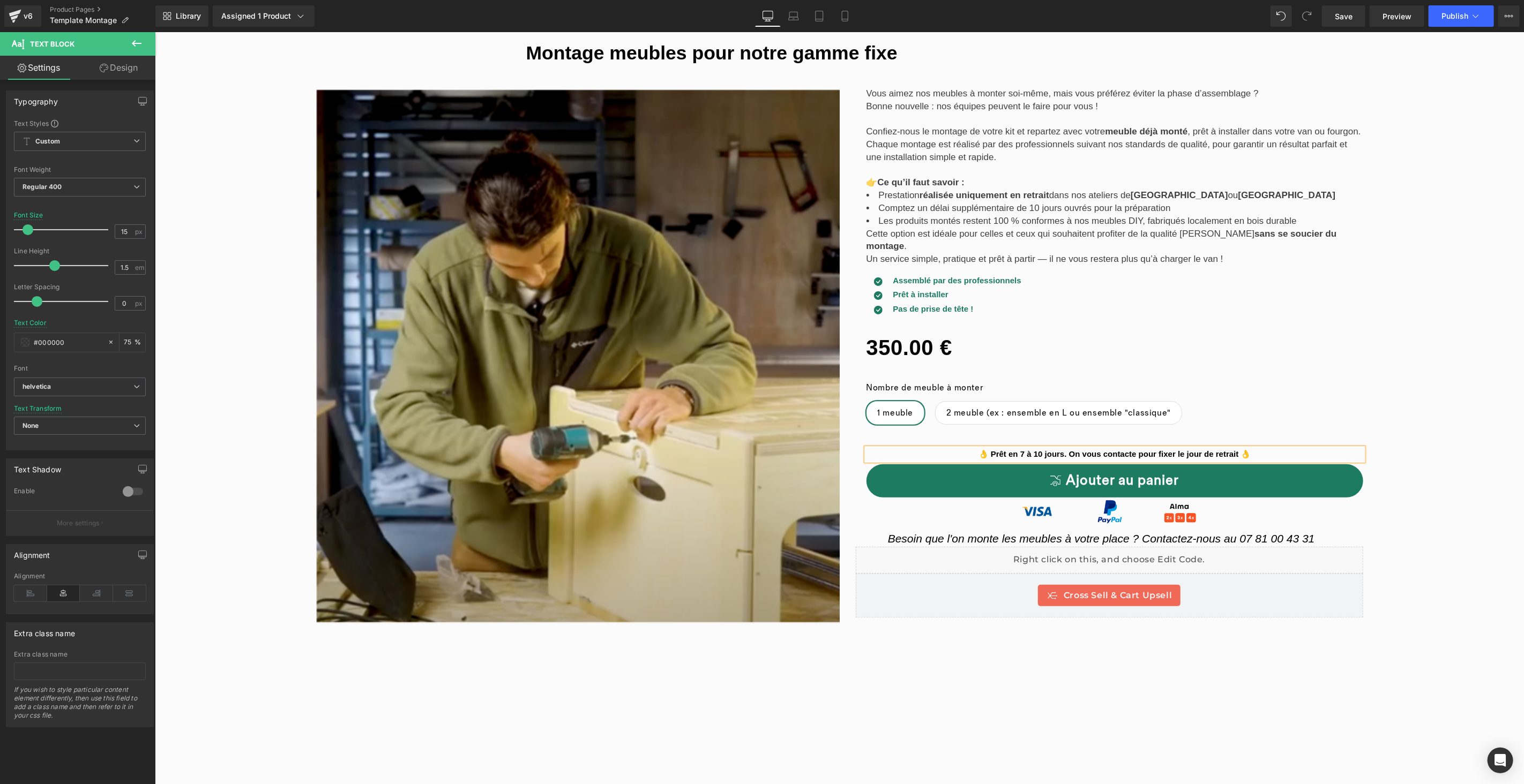
click at [1435, 433] on div "‹ › (P) Image List Row Vous aimez nos meubles à monter soi-même, mais vous préf…" at bounding box center [839, 512] width 1369 height 870
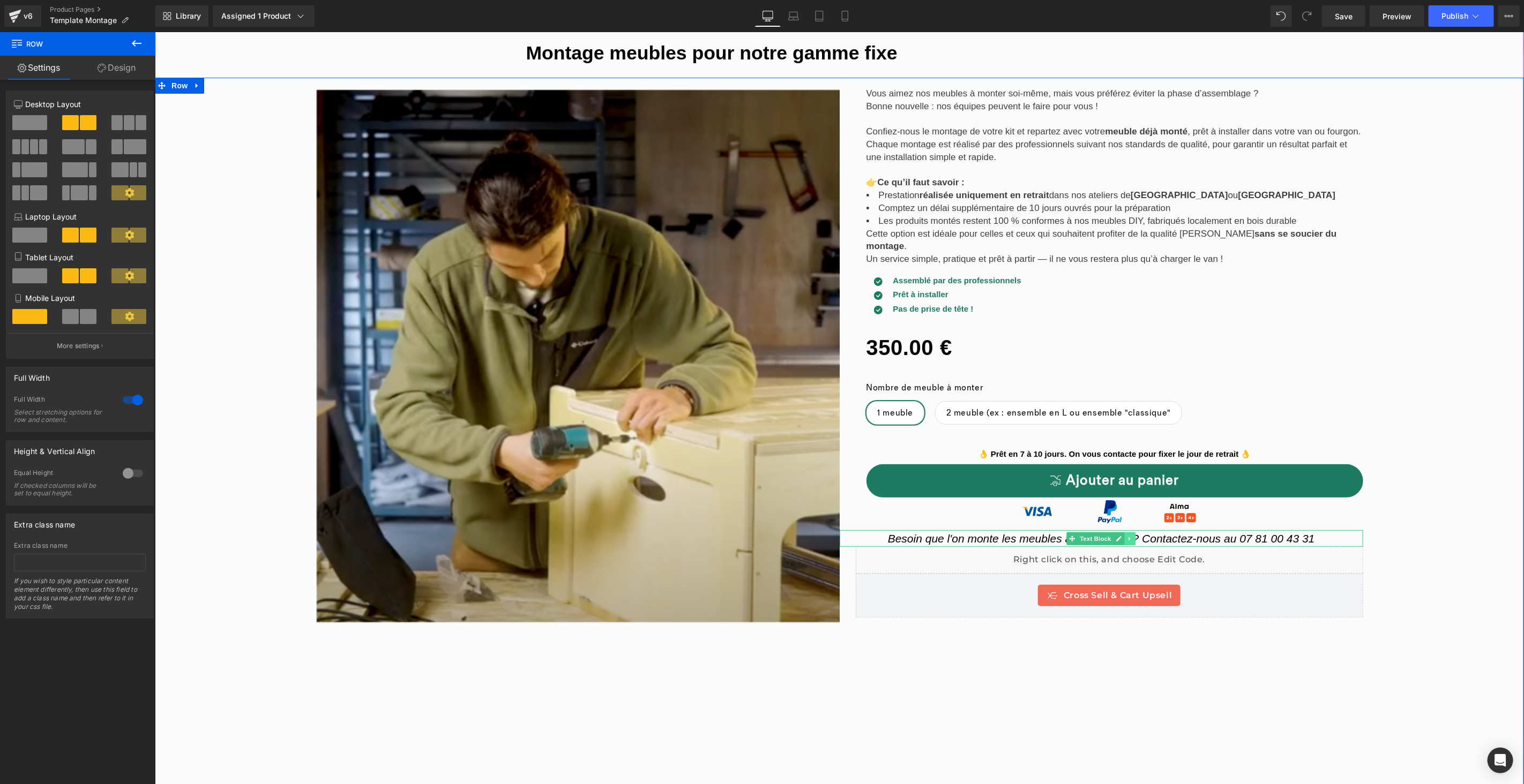
click at [1129, 532] on link at bounding box center [1129, 538] width 11 height 13
click at [1132, 535] on icon at bounding box center [1135, 538] width 6 height 7
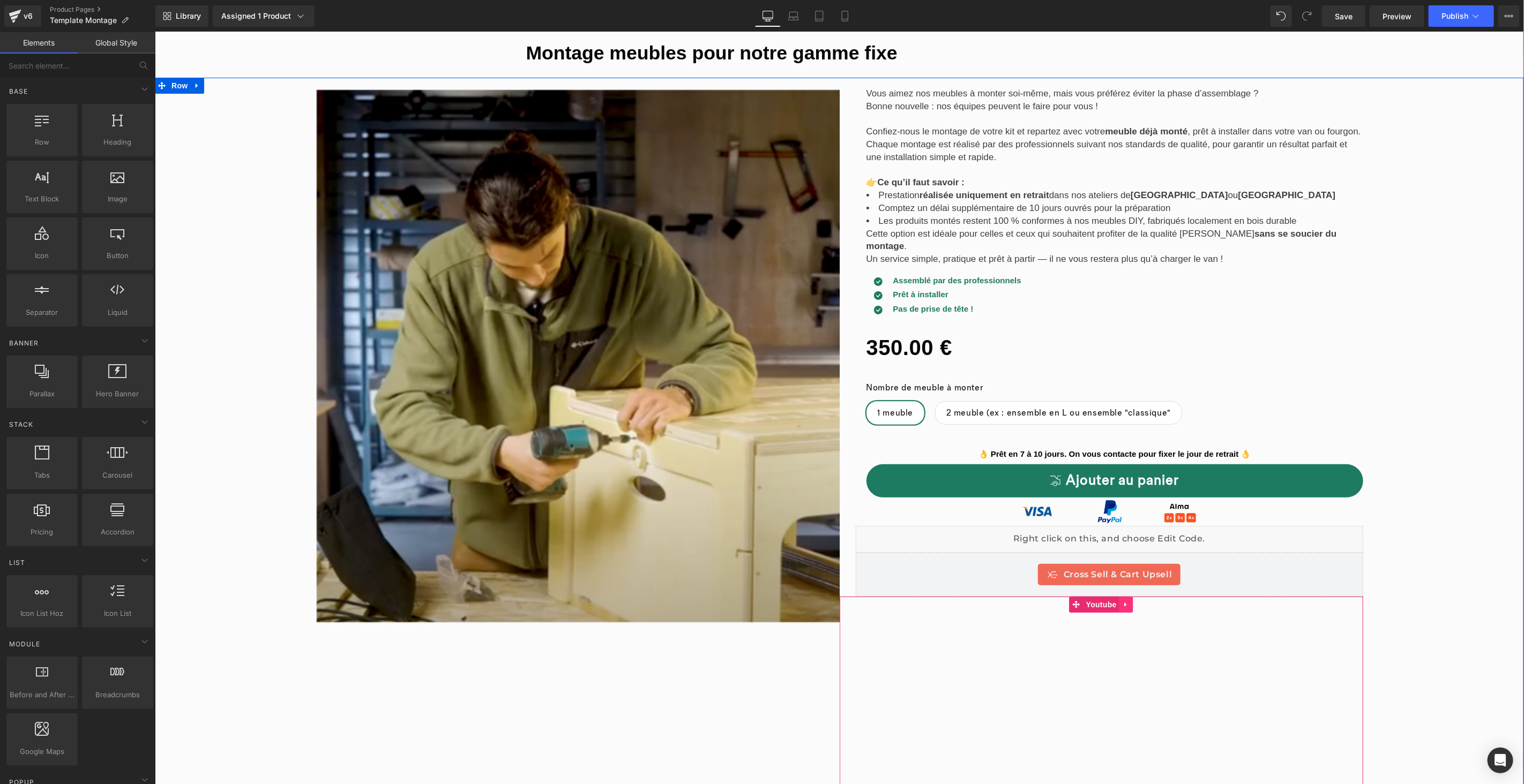
click at [1122, 600] on icon at bounding box center [1126, 604] width 8 height 8
click at [1129, 600] on icon at bounding box center [1132, 604] width 8 height 8
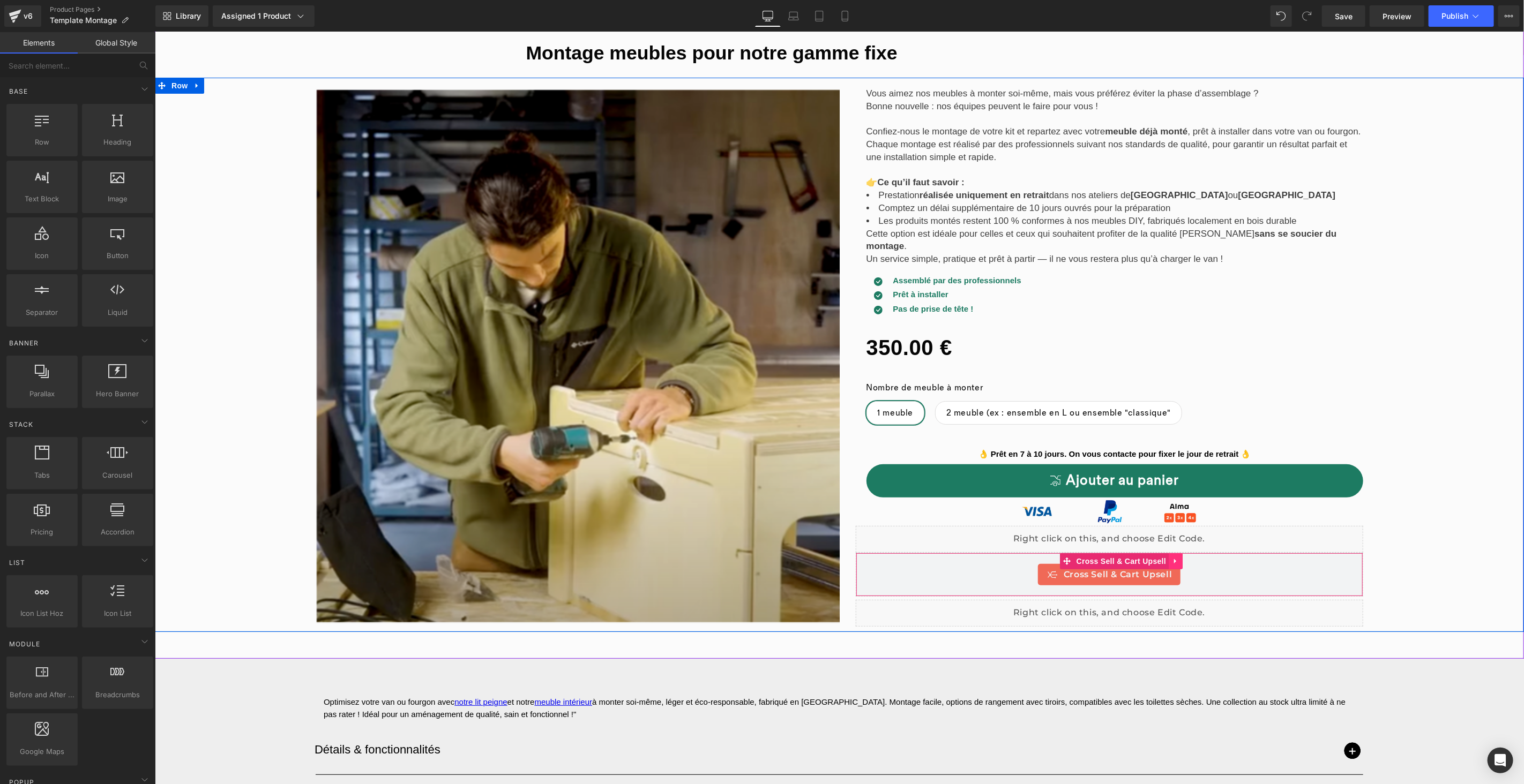
click at [1174, 559] on icon at bounding box center [1175, 561] width 2 height 5
click at [1180, 557] on icon at bounding box center [1182, 561] width 8 height 8
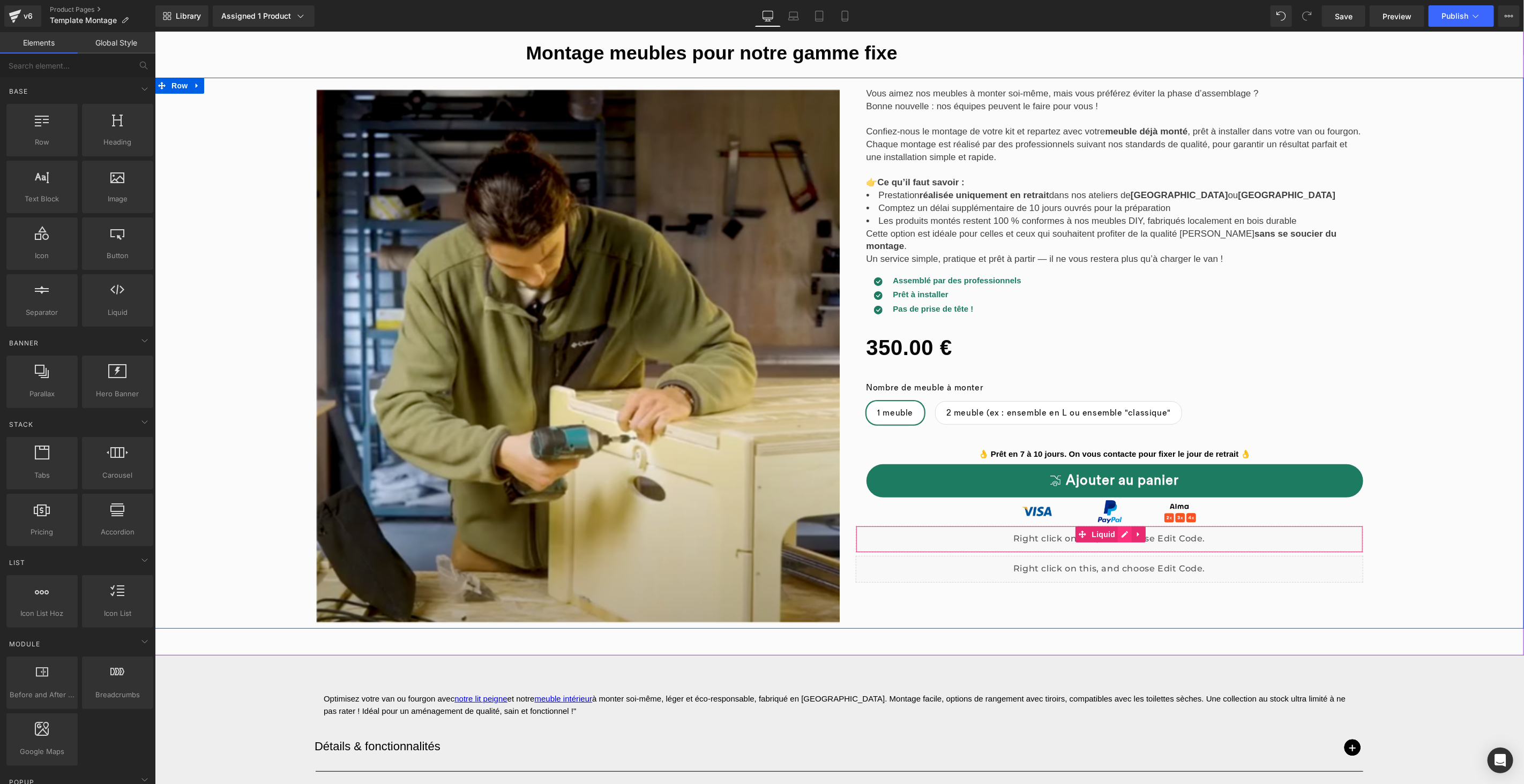
click at [1118, 526] on div "Liquid" at bounding box center [1109, 539] width 508 height 27
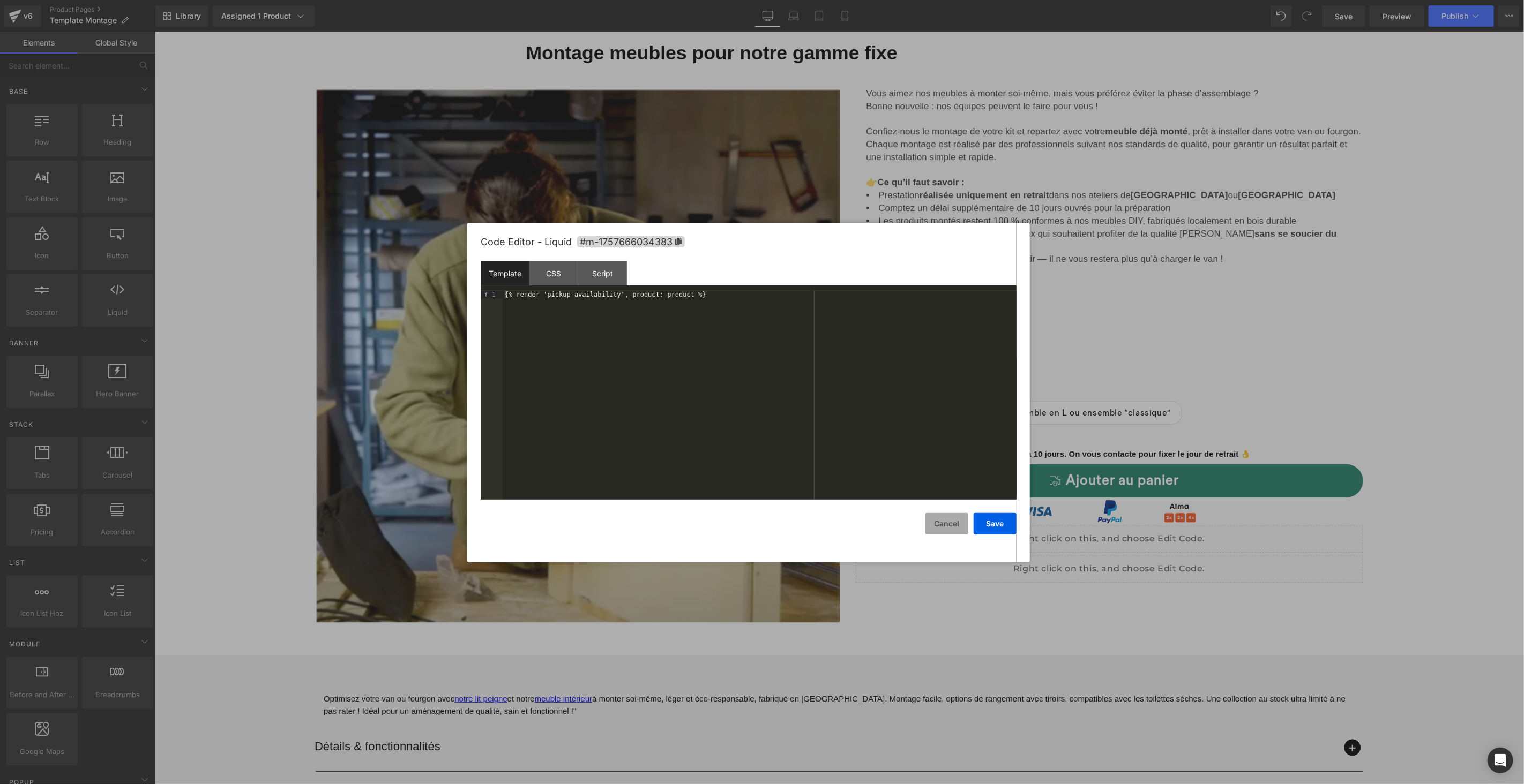
click at [952, 524] on button "Cancel" at bounding box center [947, 524] width 43 height 21
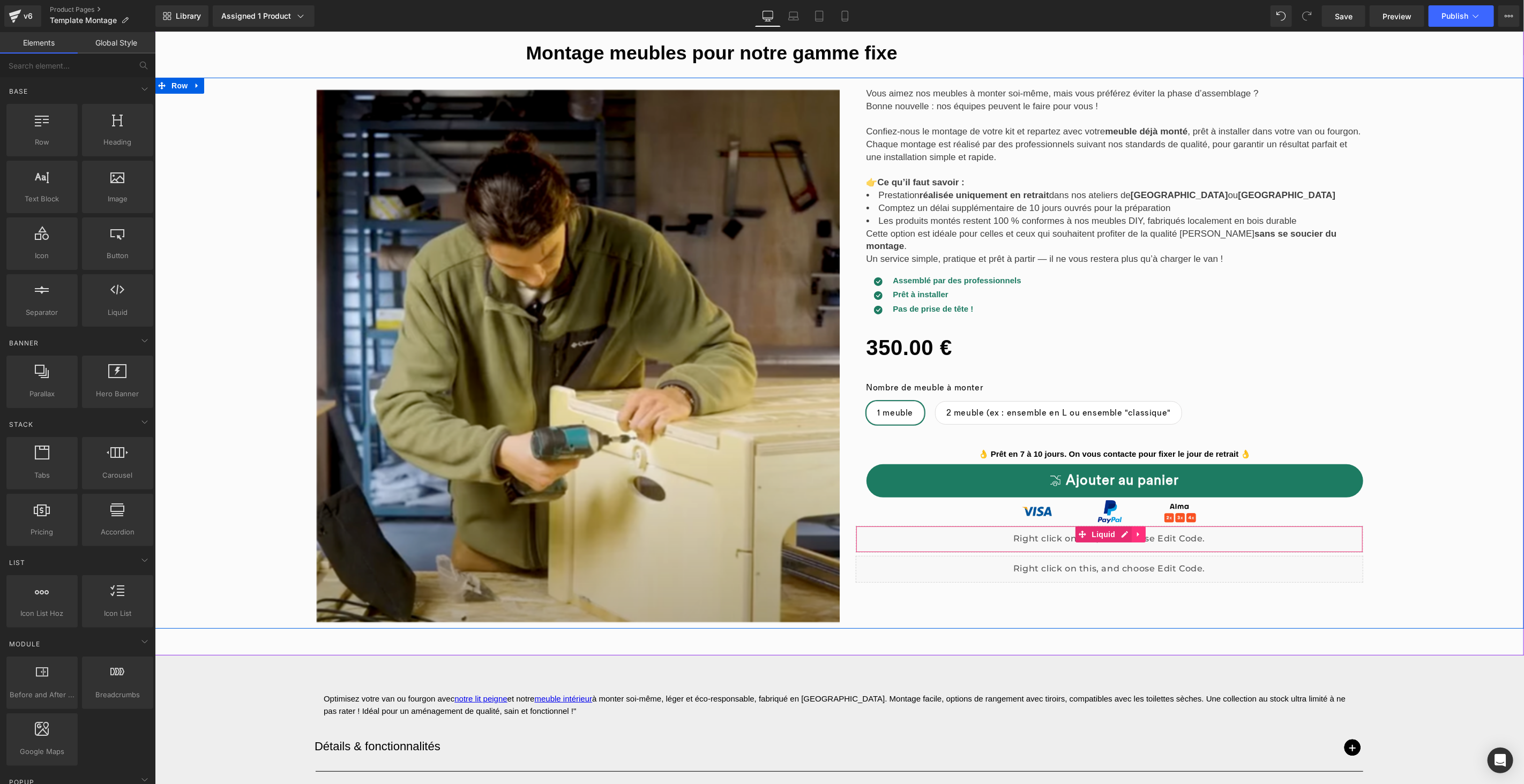
click at [1136, 530] on icon at bounding box center [1138, 534] width 8 height 8
click at [1141, 530] on icon at bounding box center [1145, 534] width 8 height 8
click at [1136, 535] on icon at bounding box center [1138, 537] width 2 height 5
click at [1141, 533] on icon at bounding box center [1145, 537] width 8 height 8
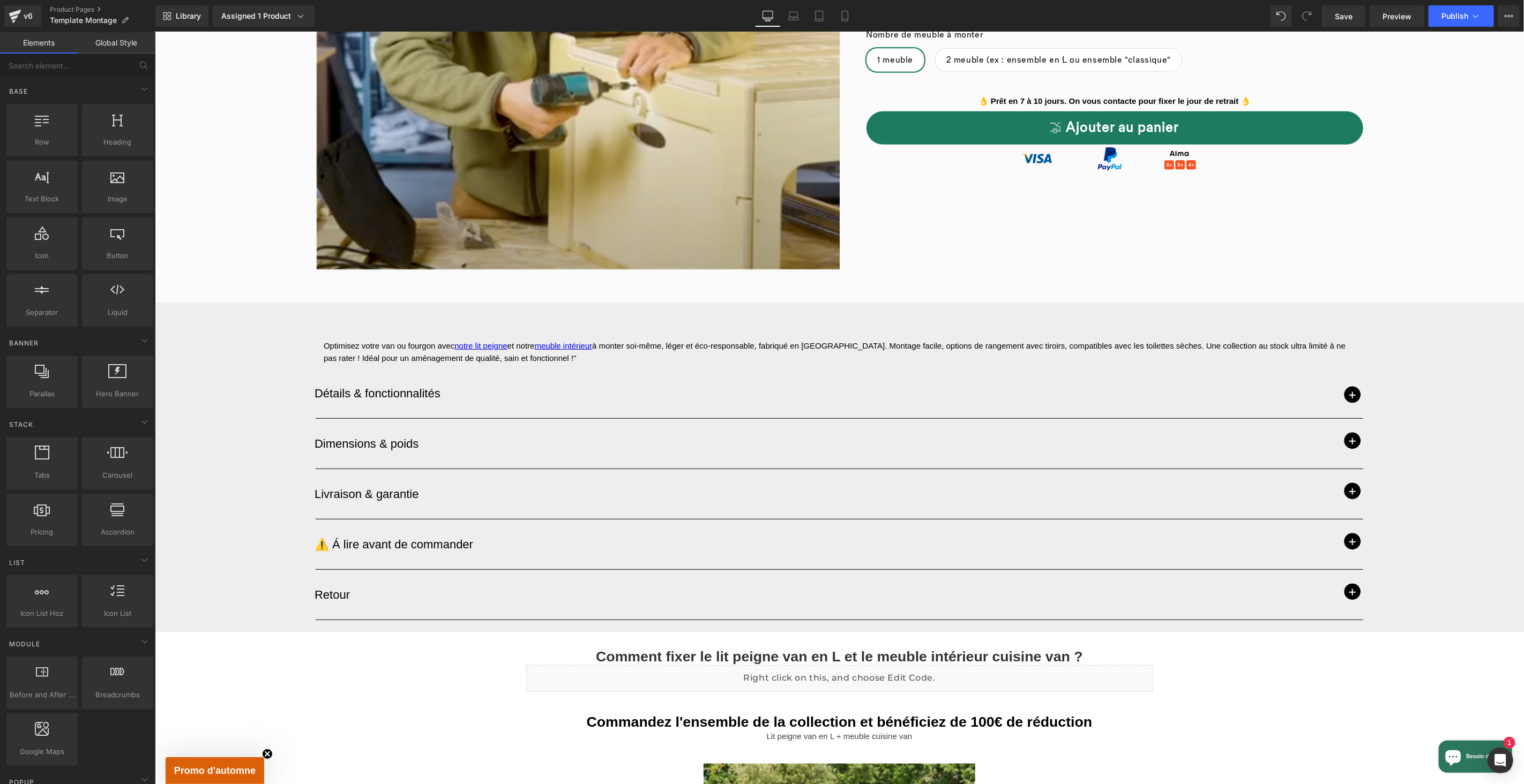
scroll to position [404, 0]
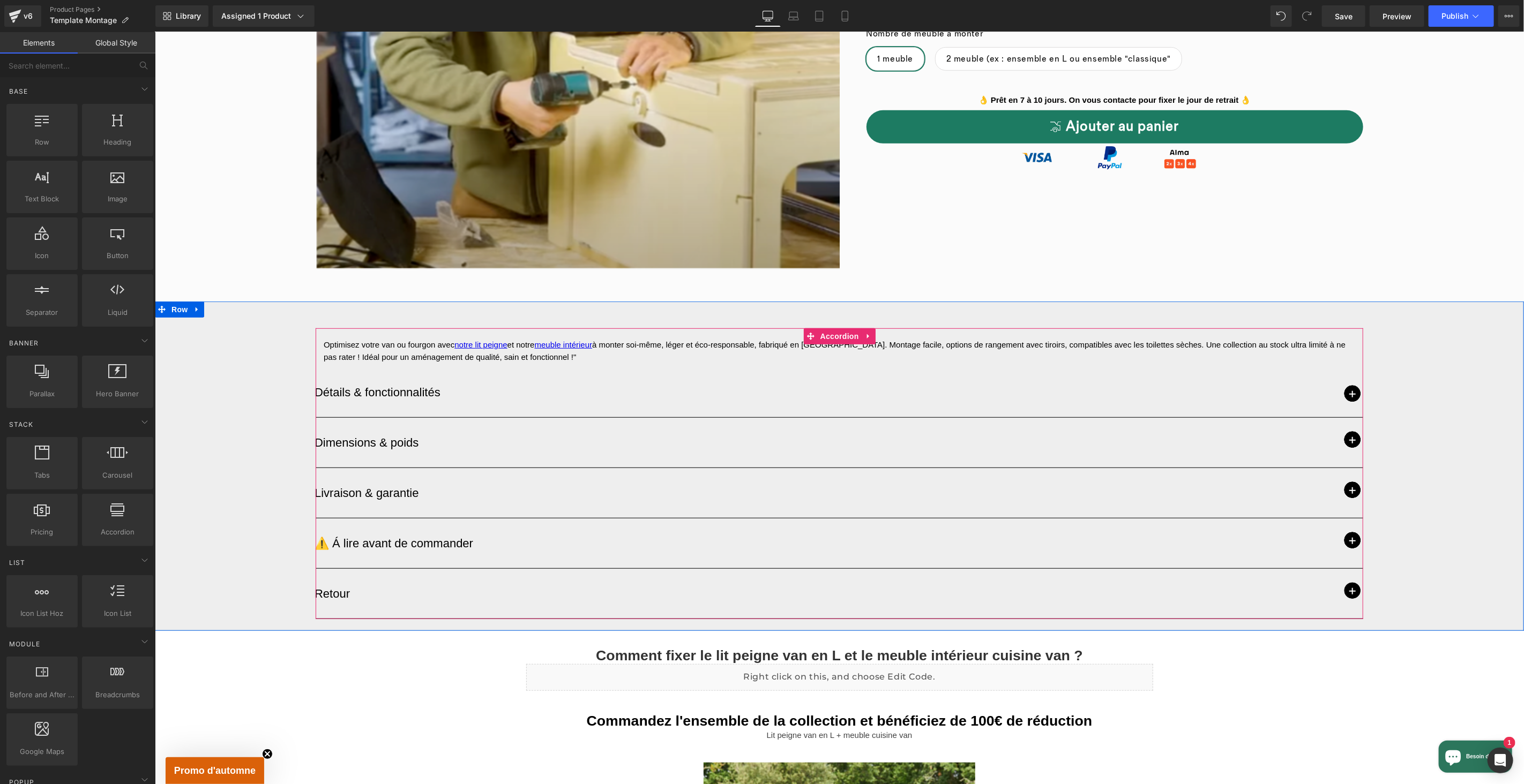
click at [1351, 396] on span "button" at bounding box center [1352, 393] width 16 height 16
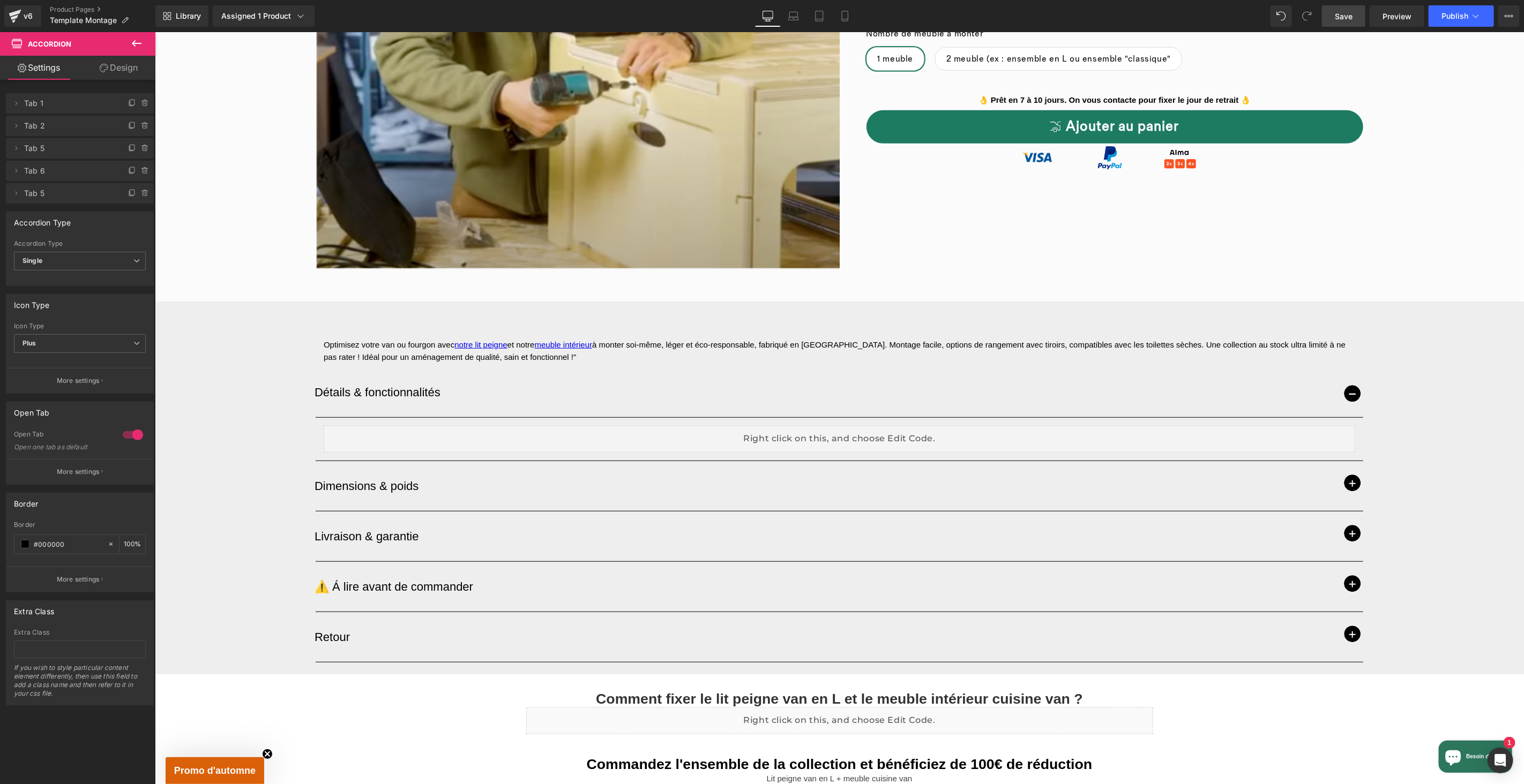
click at [1336, 19] on span "Save" at bounding box center [1344, 16] width 18 height 11
click at [850, 451] on div "Liquid" at bounding box center [839, 438] width 1032 height 27
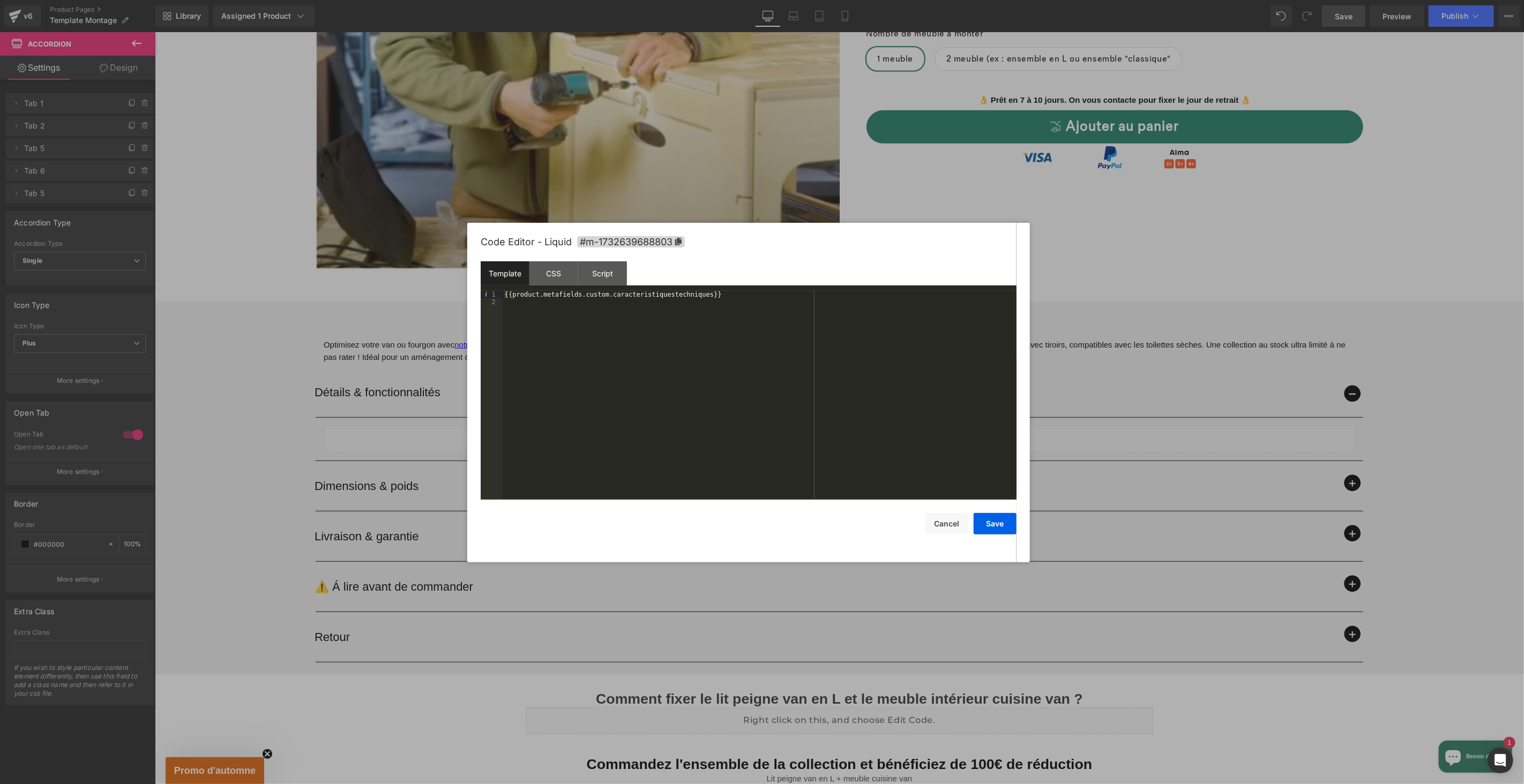
drag, startPoint x: 280, startPoint y: 407, endPoint x: 125, endPoint y: 375, distance: 158.3
click at [280, 407] on div at bounding box center [762, 392] width 1524 height 784
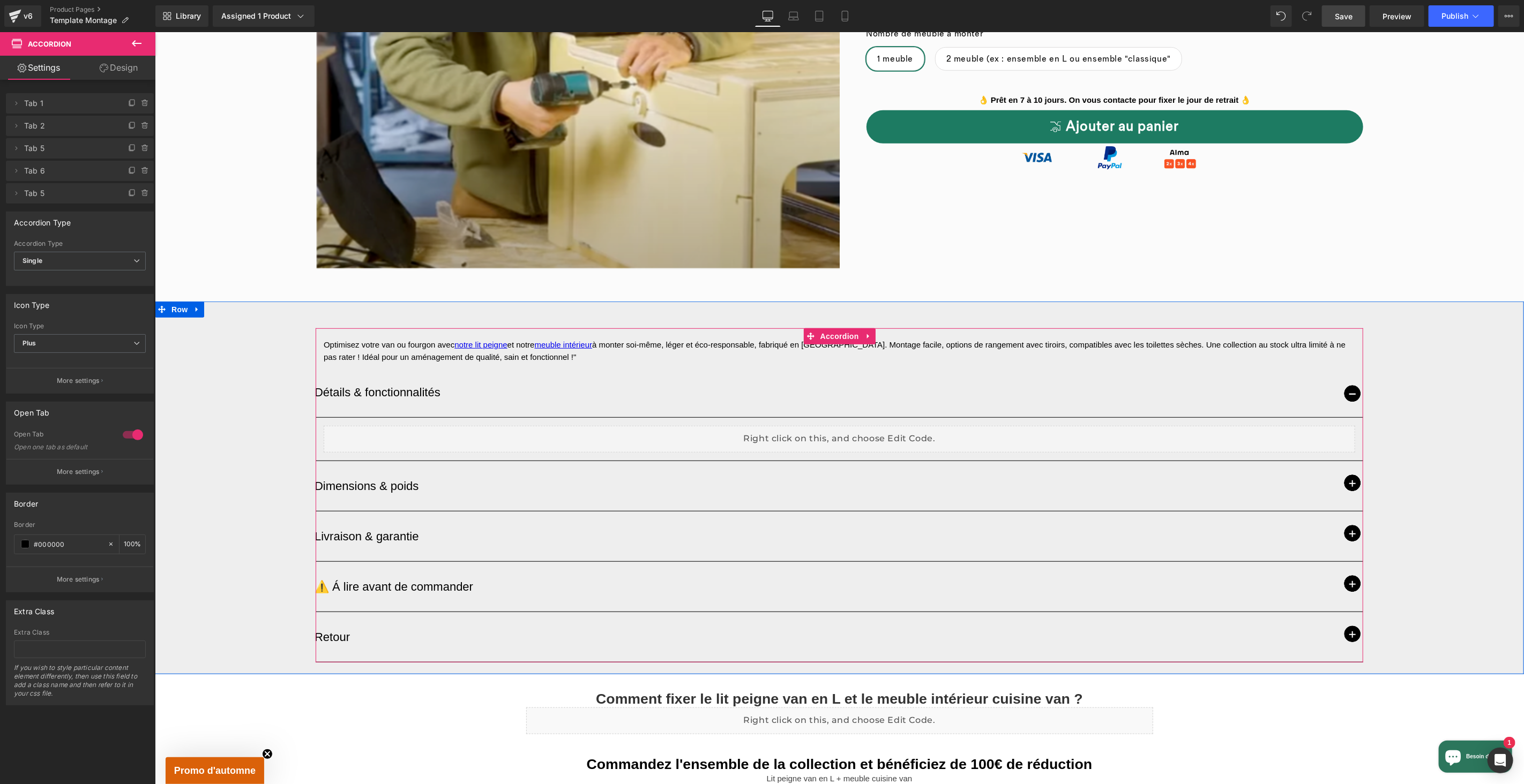
click at [836, 420] on article "Liquid" at bounding box center [839, 439] width 1048 height 43
click at [379, 389] on p "Détails & fonctionnalités" at bounding box center [828, 392] width 1027 height 18
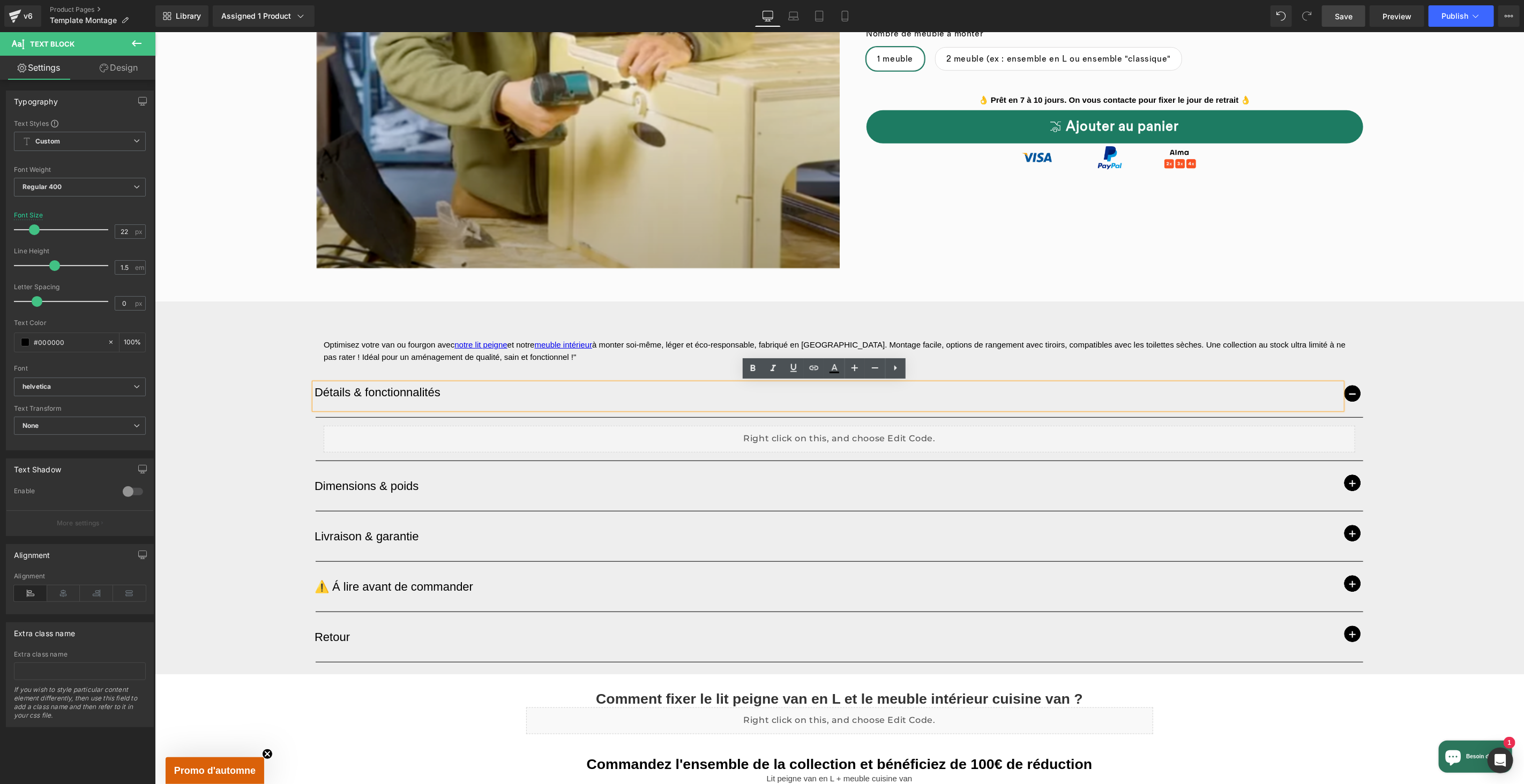
click at [859, 328] on div "Optimisez votre van ou fourgon avec notre lit peigne et notre meuble intérieur …" at bounding box center [839, 494] width 1048 height 334
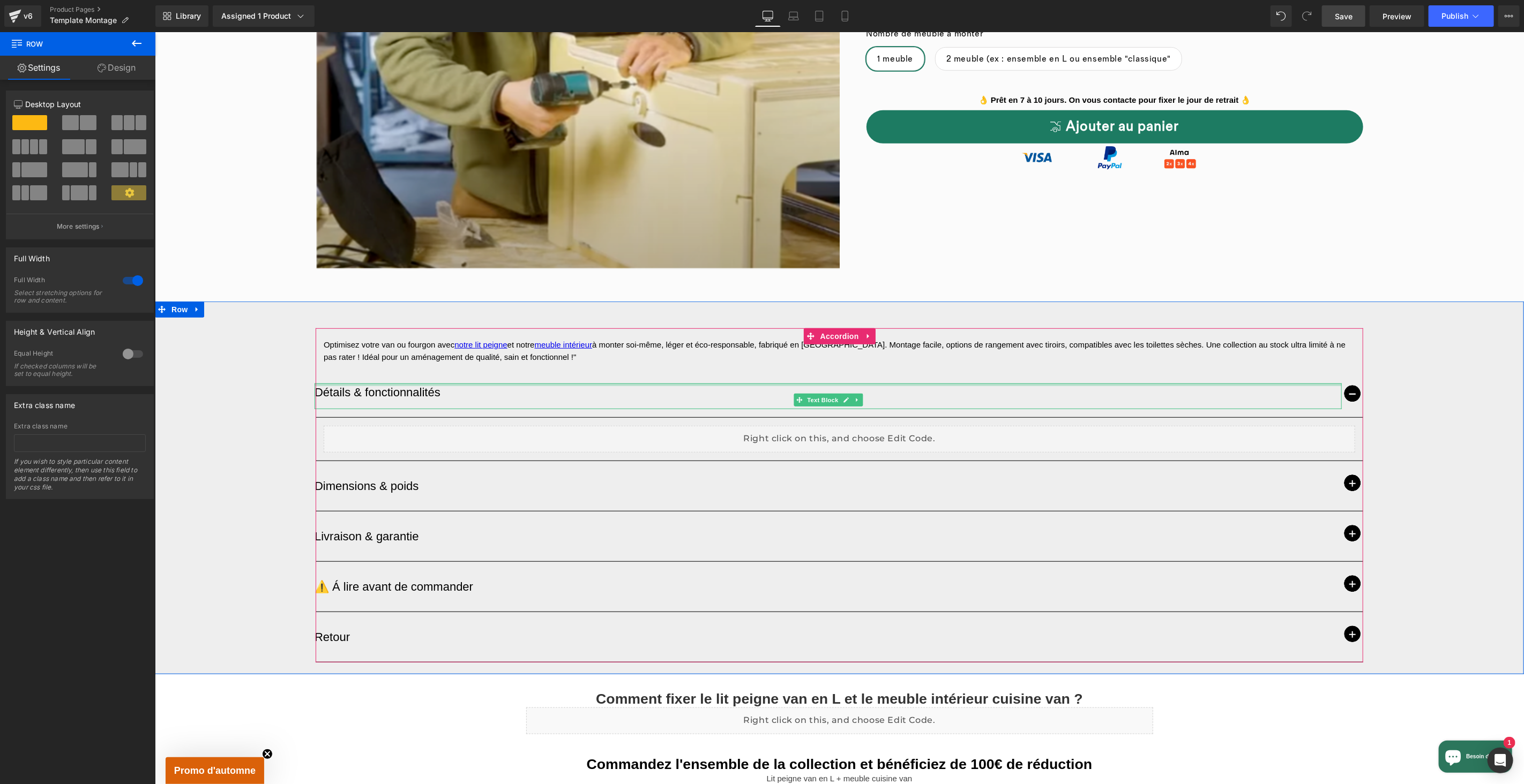
click at [818, 384] on div at bounding box center [828, 384] width 1027 height 3
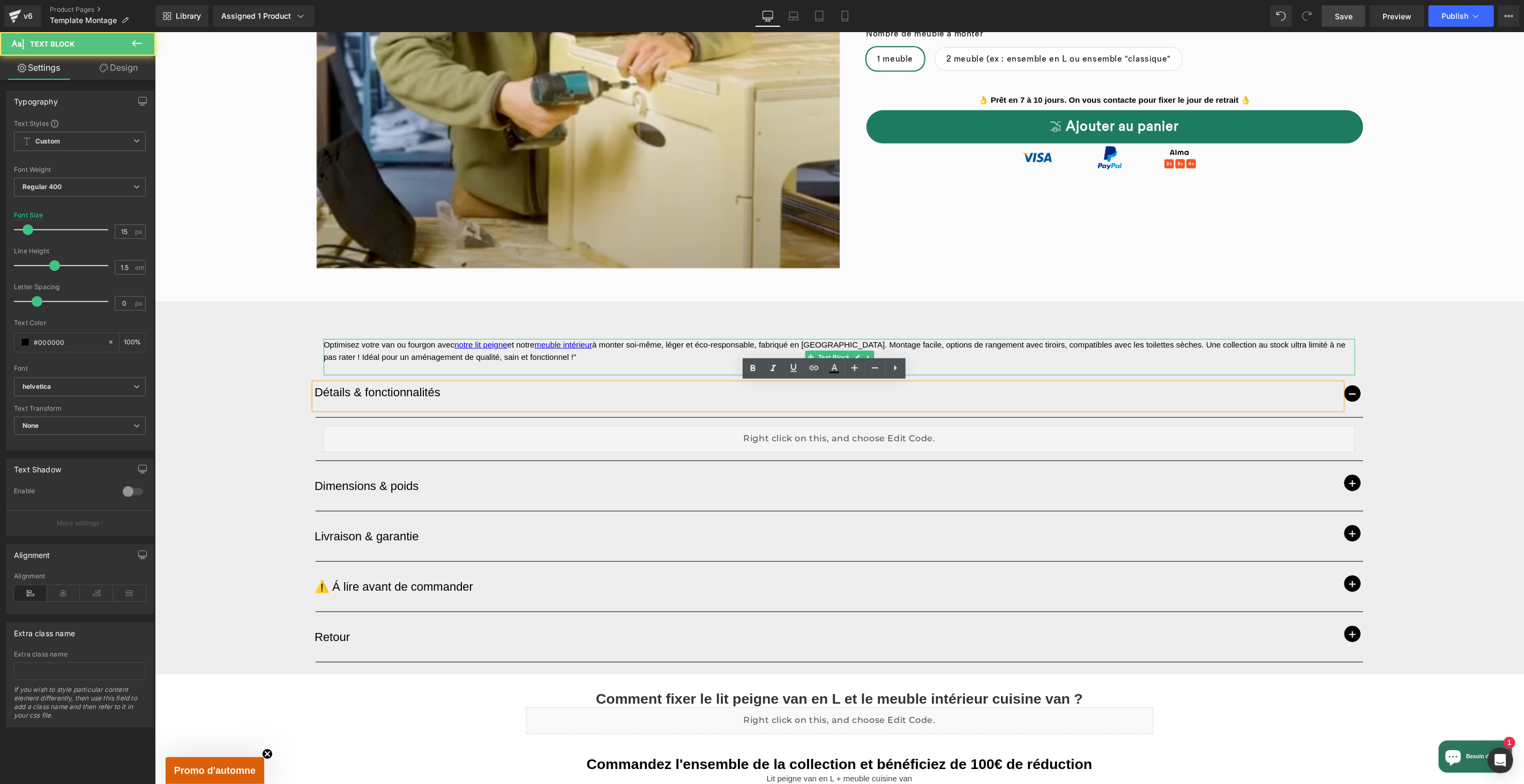
click at [1038, 367] on p at bounding box center [839, 368] width 1032 height 12
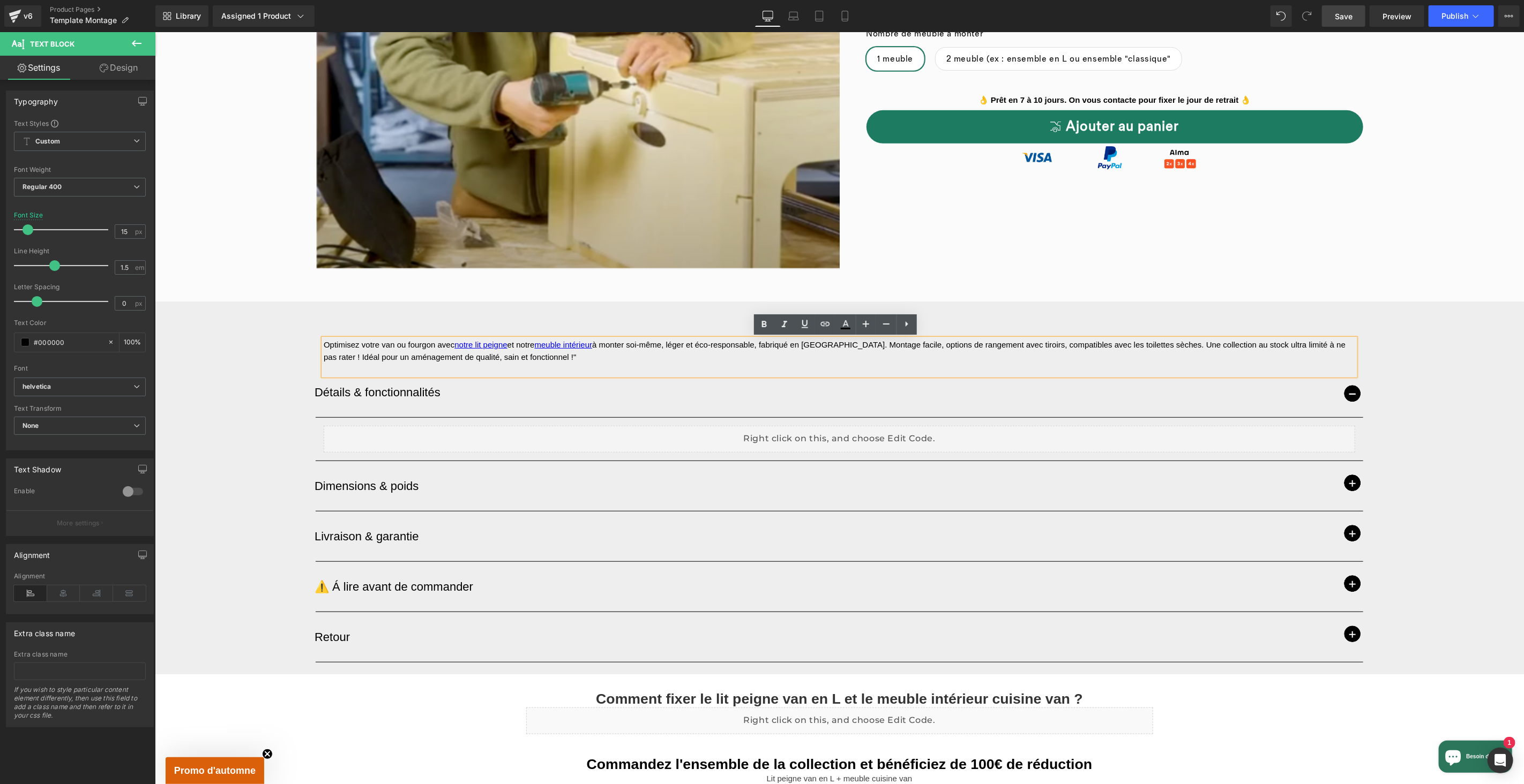
click at [1009, 315] on div "Optimisez votre van ou fourgon avec notre lit peigne et notre meuble intérieur …" at bounding box center [839, 487] width 1369 height 372
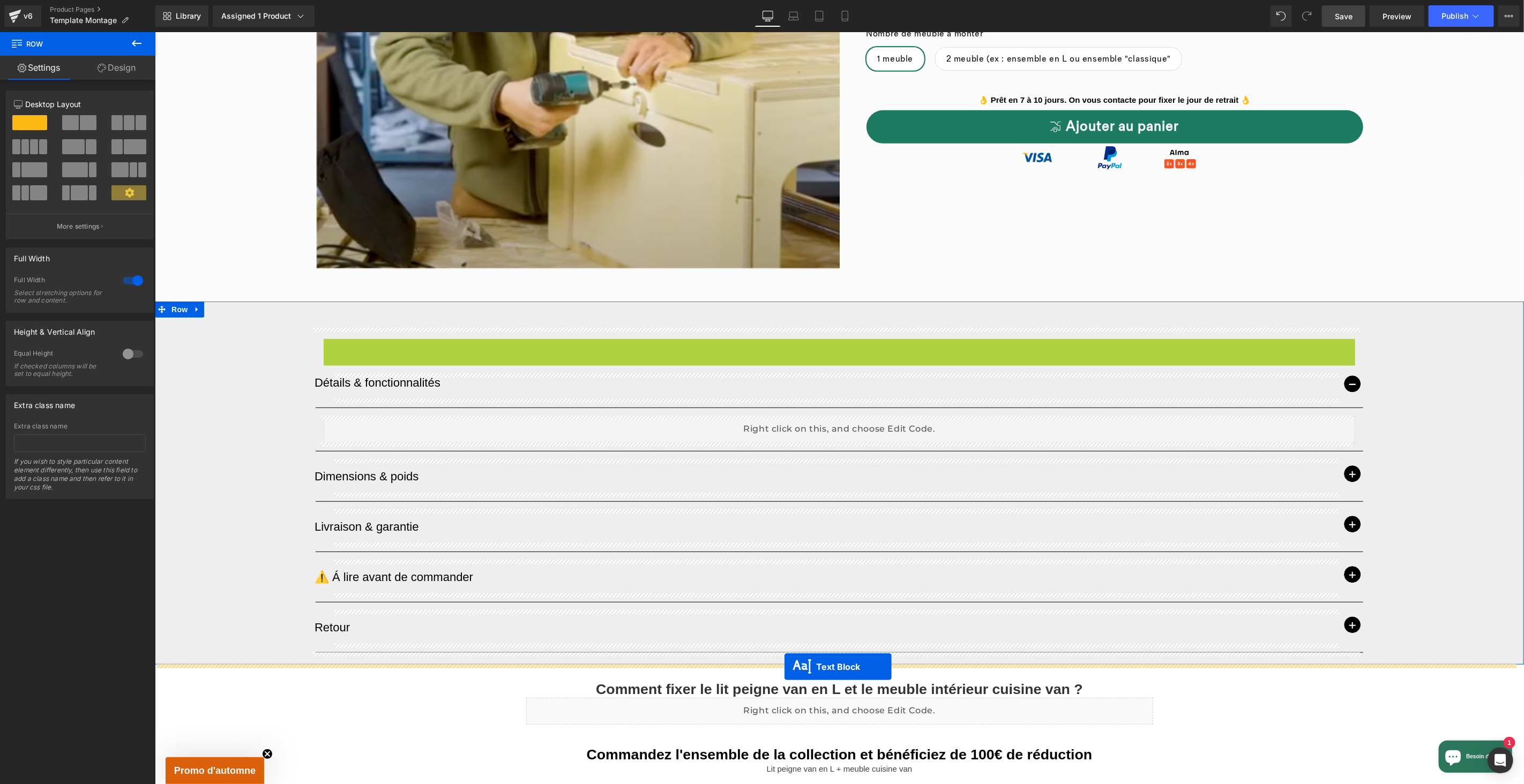
drag, startPoint x: 807, startPoint y: 357, endPoint x: 784, endPoint y: 667, distance: 310.9
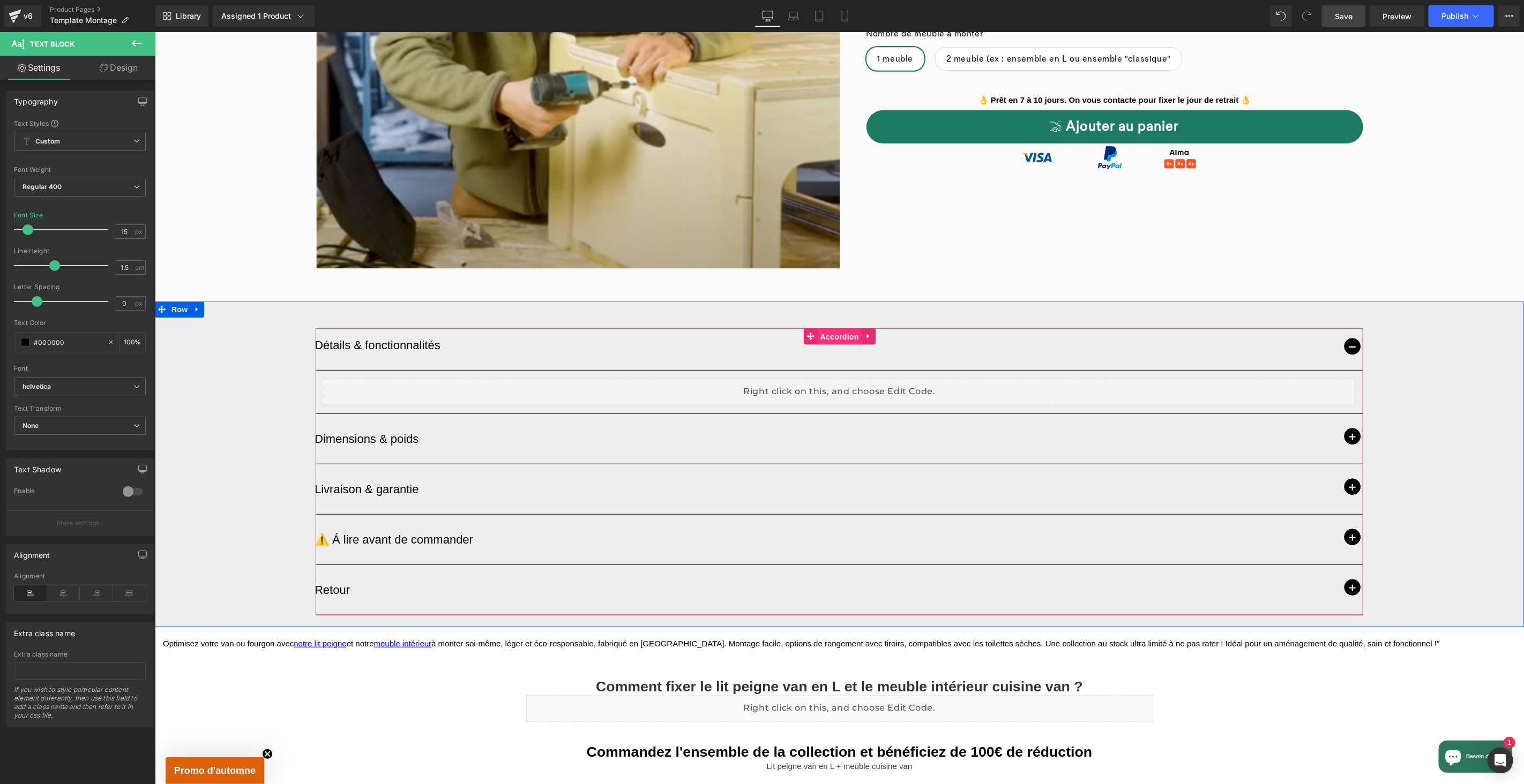
click at [833, 338] on div "Détails & fonctionnalités Text Block Liquid Dimensions & poids Text Block Liquid" at bounding box center [839, 471] width 1048 height 287
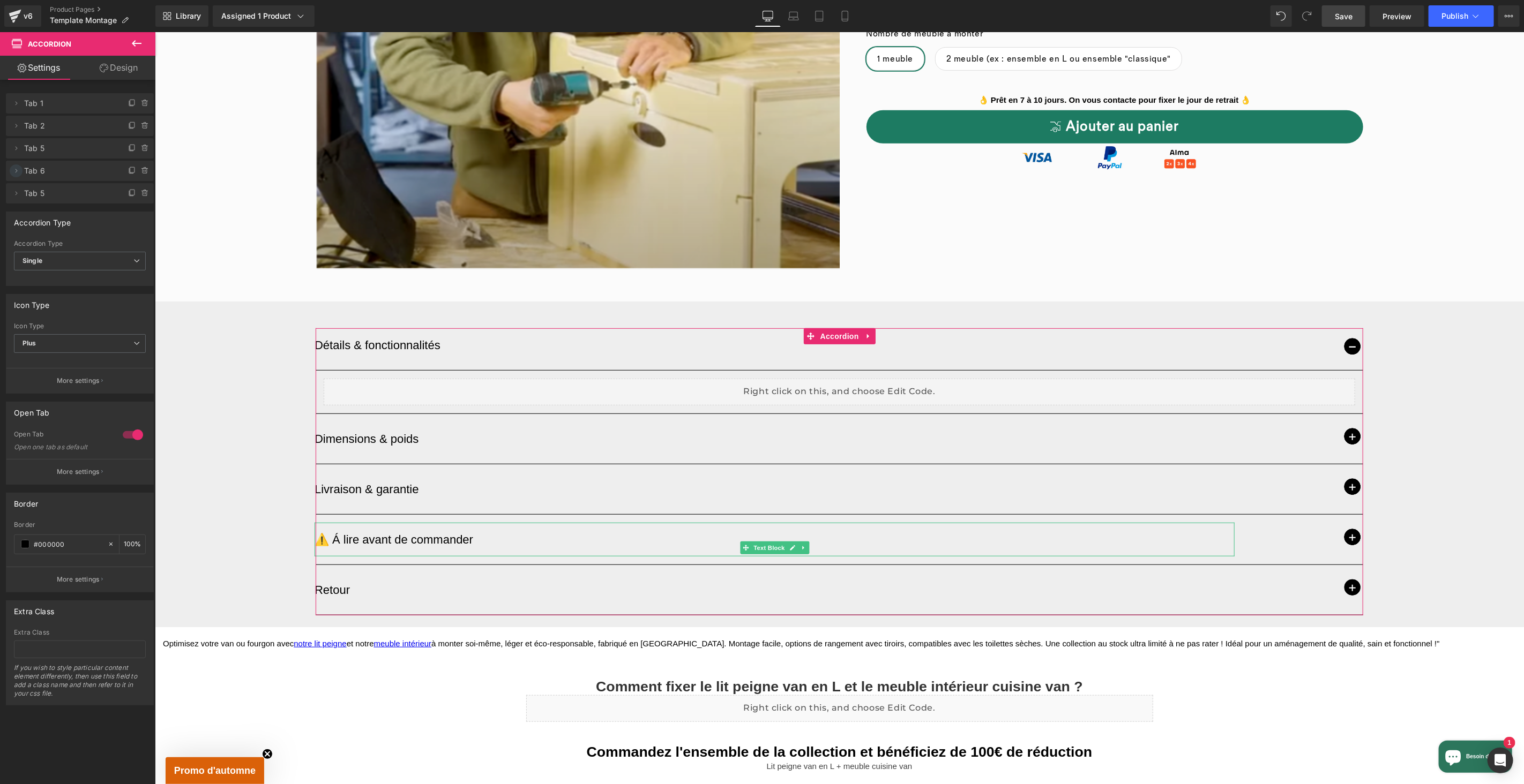
click at [18, 171] on icon at bounding box center [16, 171] width 8 height 8
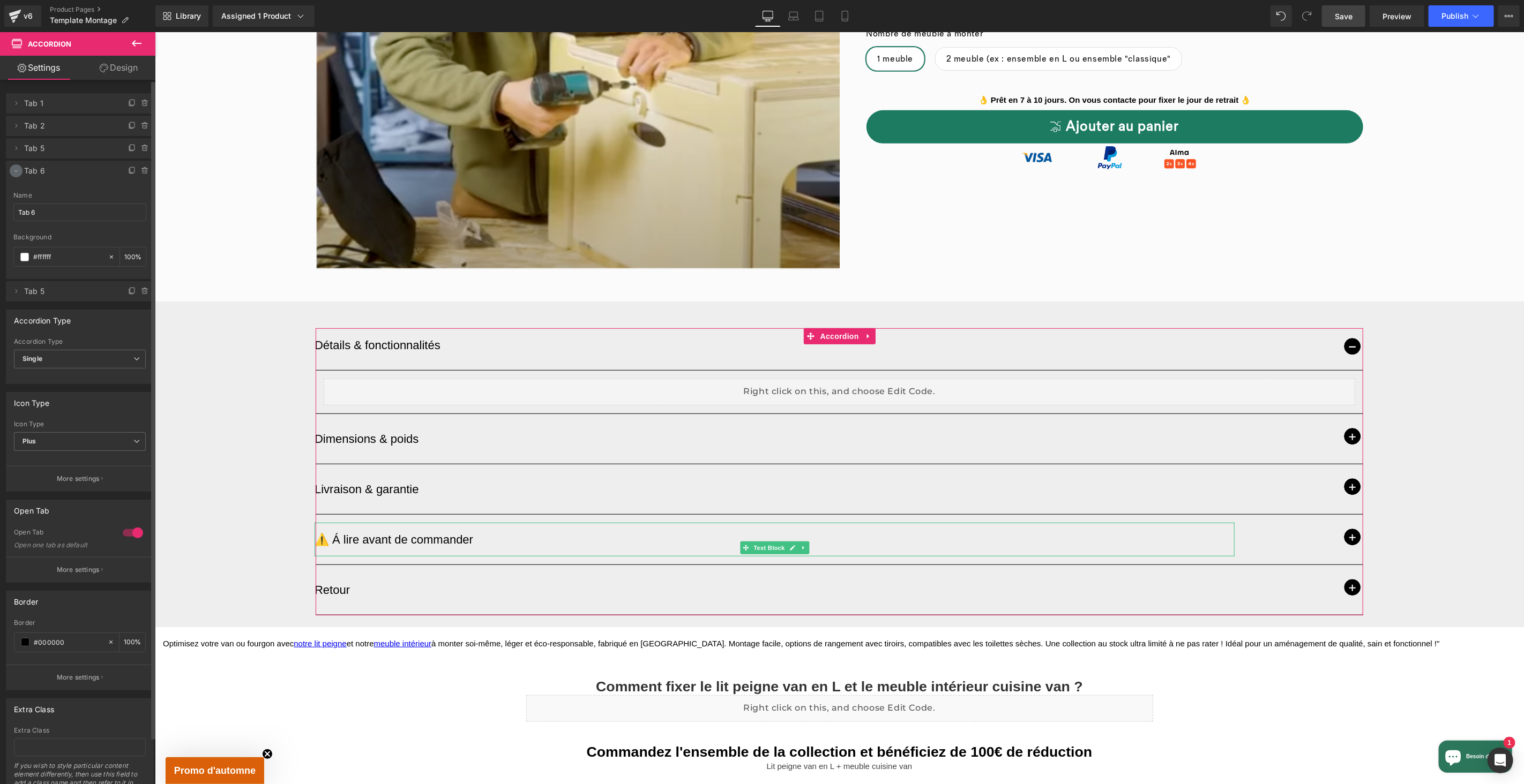
click at [18, 171] on icon at bounding box center [16, 171] width 8 height 8
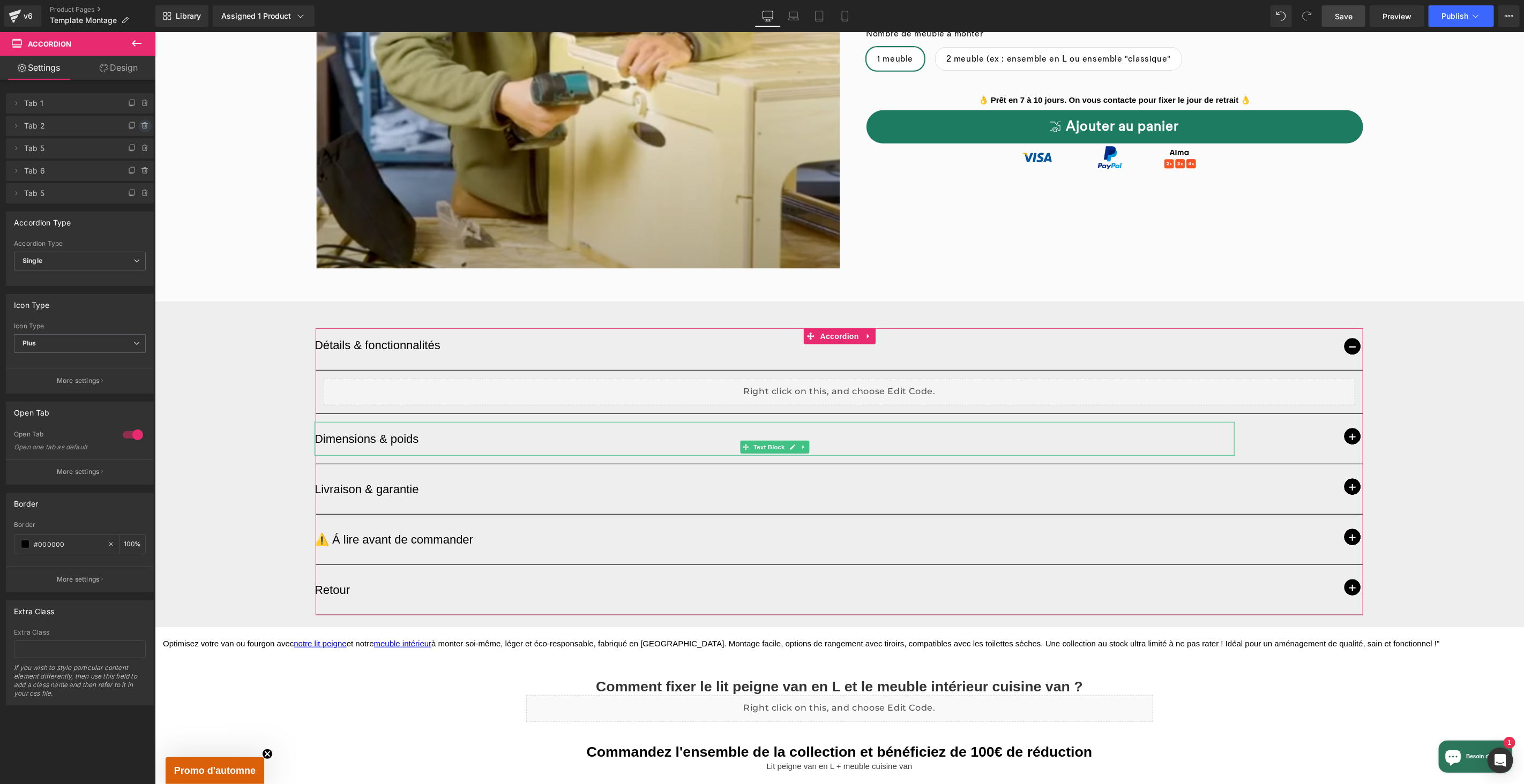
click at [144, 127] on icon at bounding box center [145, 126] width 8 height 8
click at [143, 126] on button "Delete" at bounding box center [133, 127] width 34 height 14
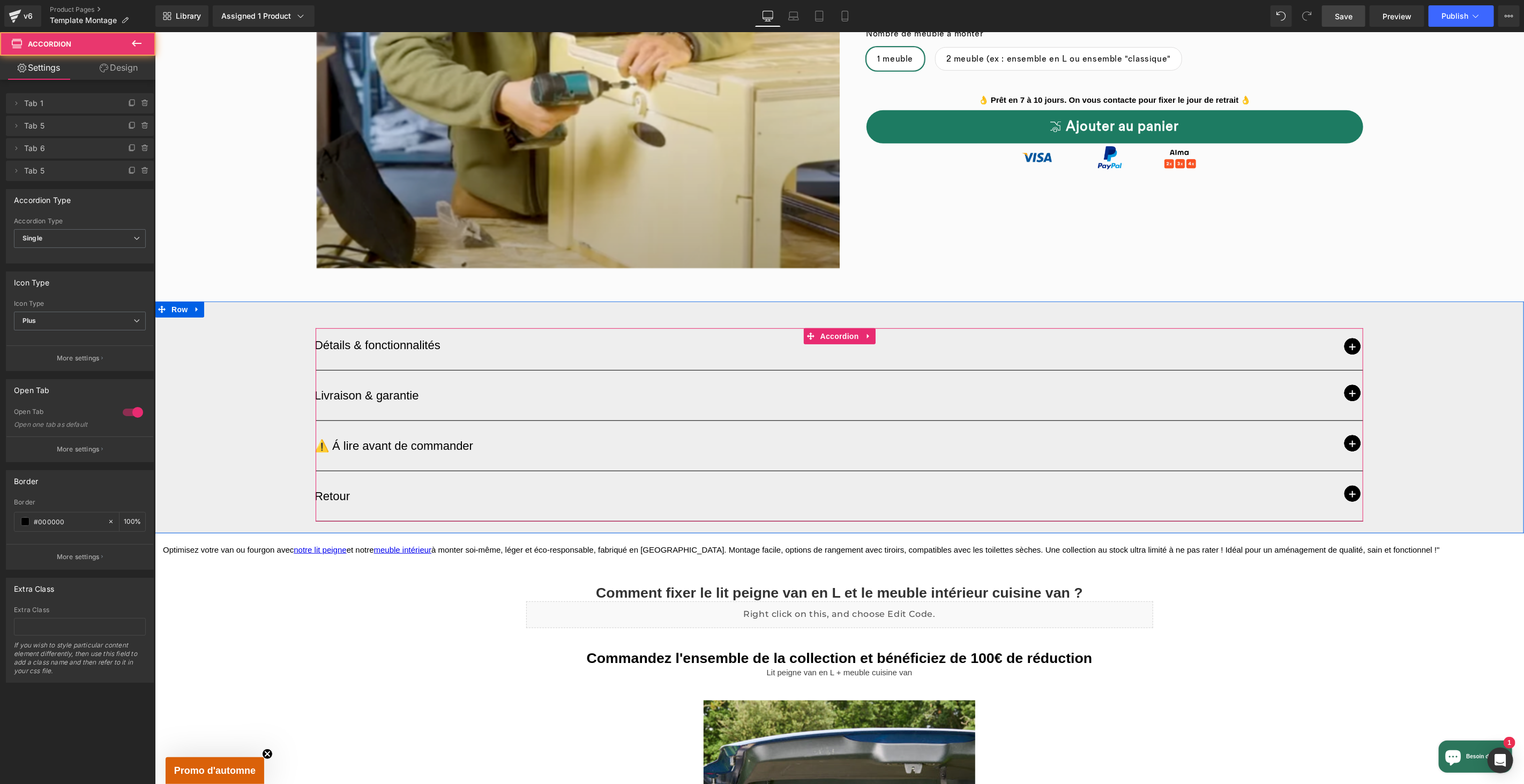
click at [1352, 445] on span "button" at bounding box center [1352, 442] width 16 height 16
